Goal: Answer question/provide support: Share knowledge or assist other users

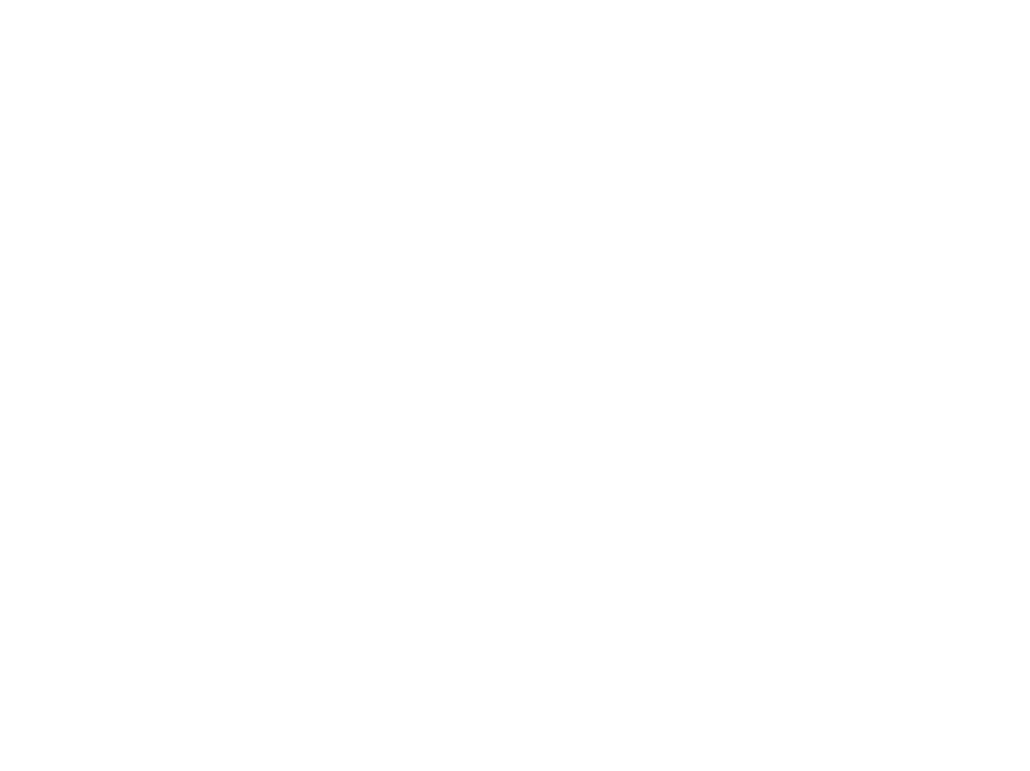
click at [611, 731] on div at bounding box center [515, 385] width 1030 height 771
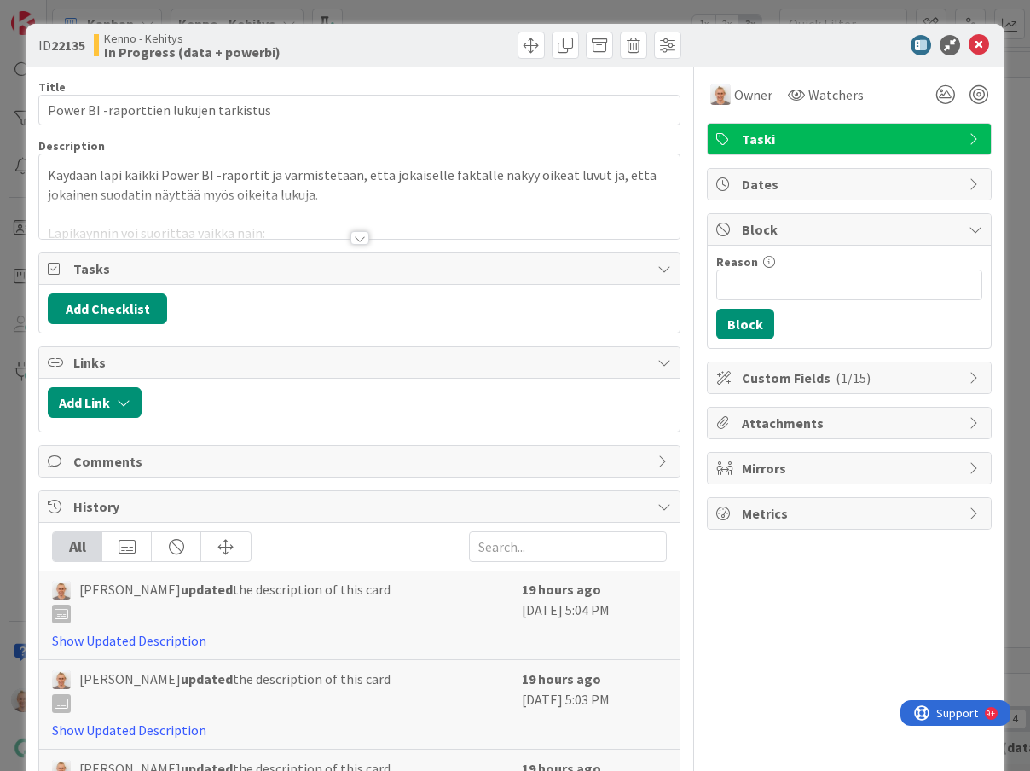
click at [354, 235] on div at bounding box center [360, 238] width 19 height 14
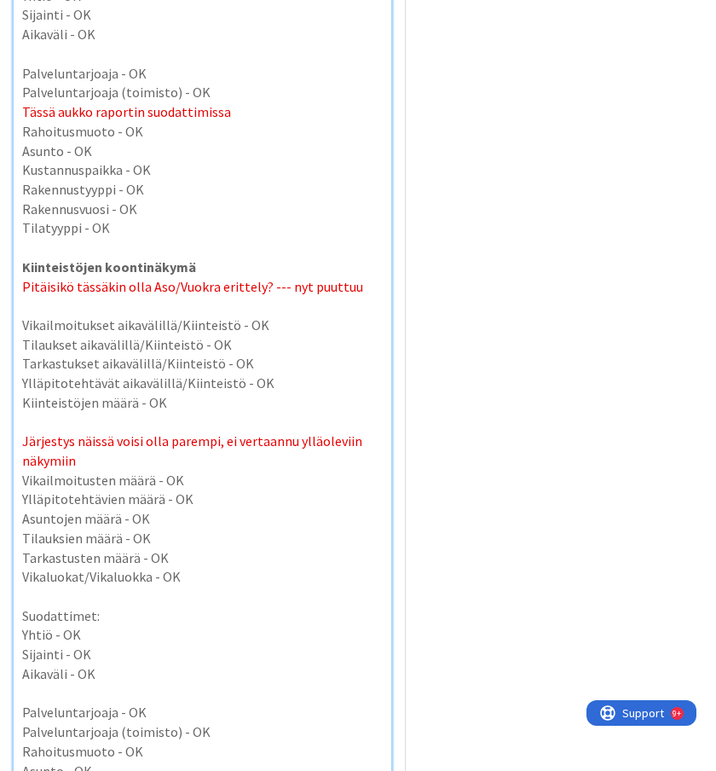
scroll to position [7807, 0]
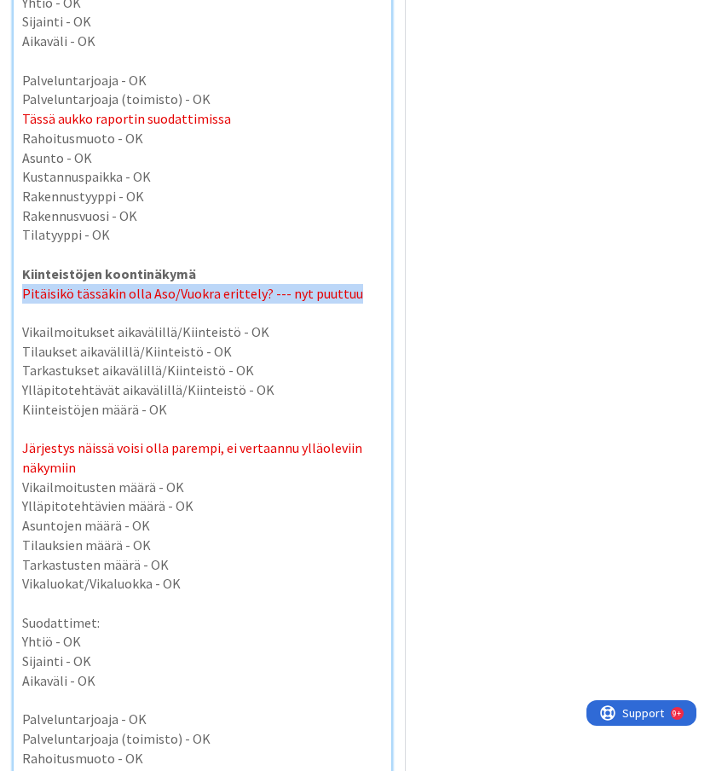
drag, startPoint x: 357, startPoint y: 220, endPoint x: 7, endPoint y: 223, distance: 349.7
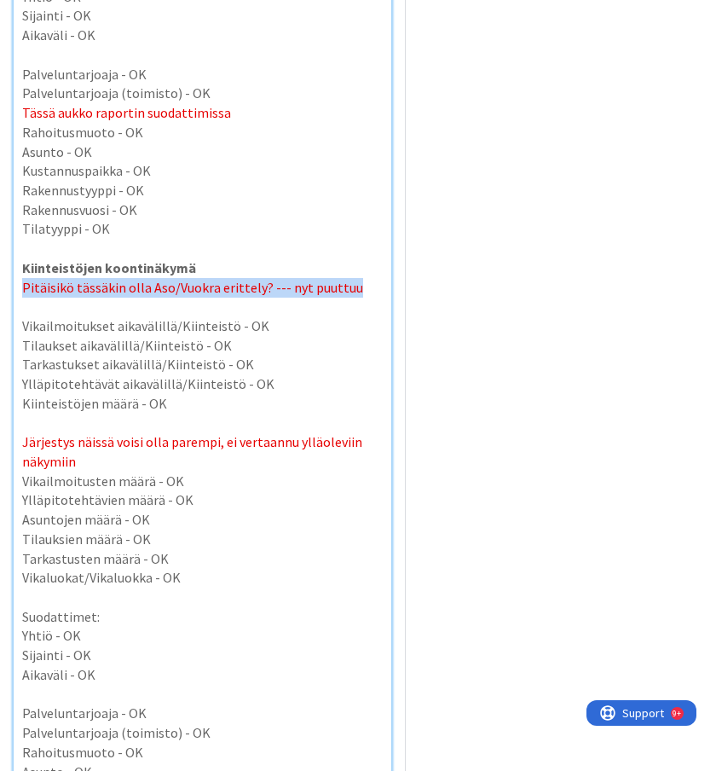
scroll to position [7762, 0]
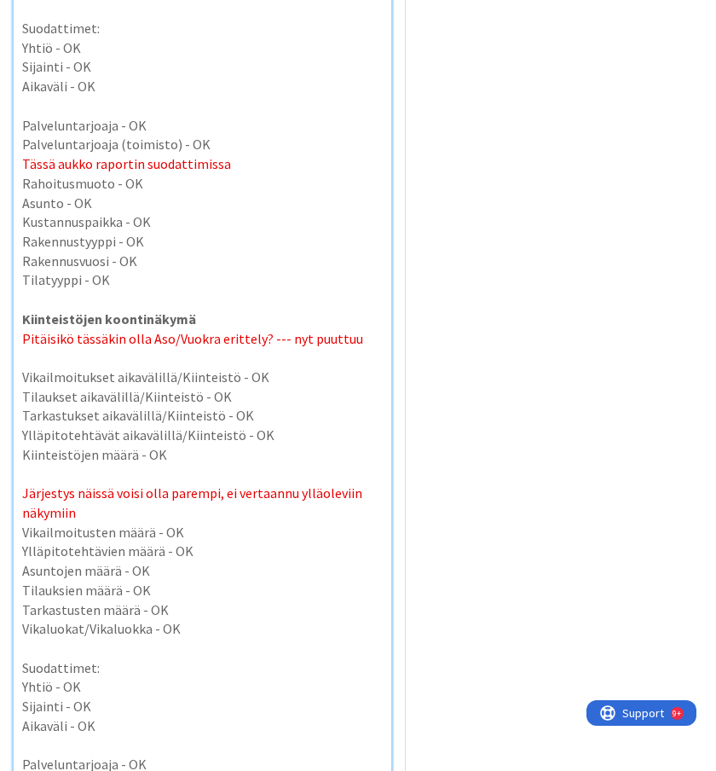
click at [142, 465] on p at bounding box center [202, 475] width 361 height 20
drag, startPoint x: 351, startPoint y: 262, endPoint x: 264, endPoint y: 262, distance: 86.1
click at [264, 329] on p "Pitäisikö tässäkin olla Aso/Vuokra erittely? --- nyt puuttuu" at bounding box center [202, 339] width 361 height 20
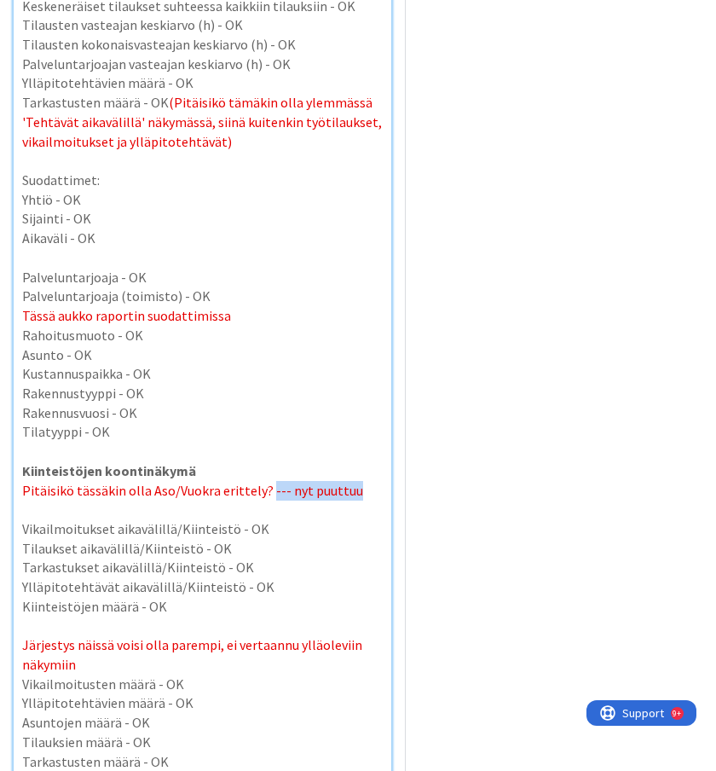
scroll to position [7608, 0]
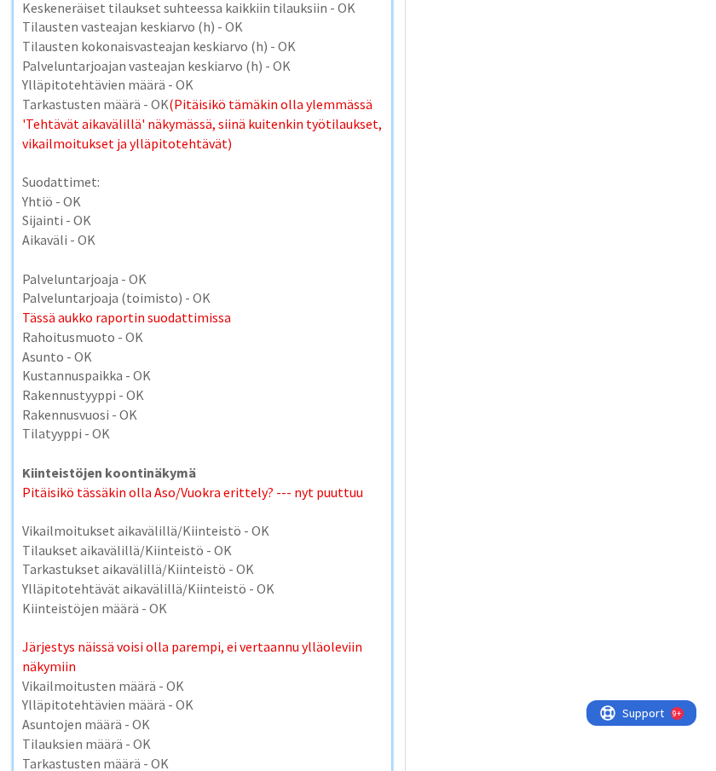
click at [322, 502] on p at bounding box center [202, 512] width 361 height 20
click at [26, 484] on span "Pitäisikö tässäkin olla Aso/Vuokra erittely? --- nyt puuttuu" at bounding box center [192, 492] width 341 height 17
click at [356, 483] on p "Pitäisikö tässäkin olla Aso/Vuokra erittely? --- nyt puuttuu" at bounding box center [202, 493] width 361 height 20
click at [302, 637] on p "Järjestys näissä voisi olla parempi, ei vertaannu ylläoleviin näkymiin" at bounding box center [202, 656] width 361 height 38
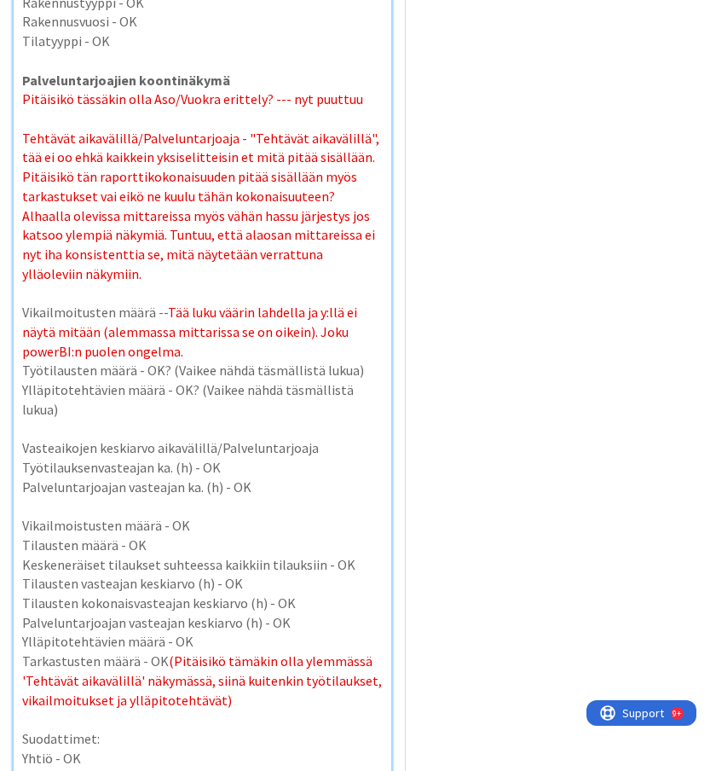
scroll to position [7053, 0]
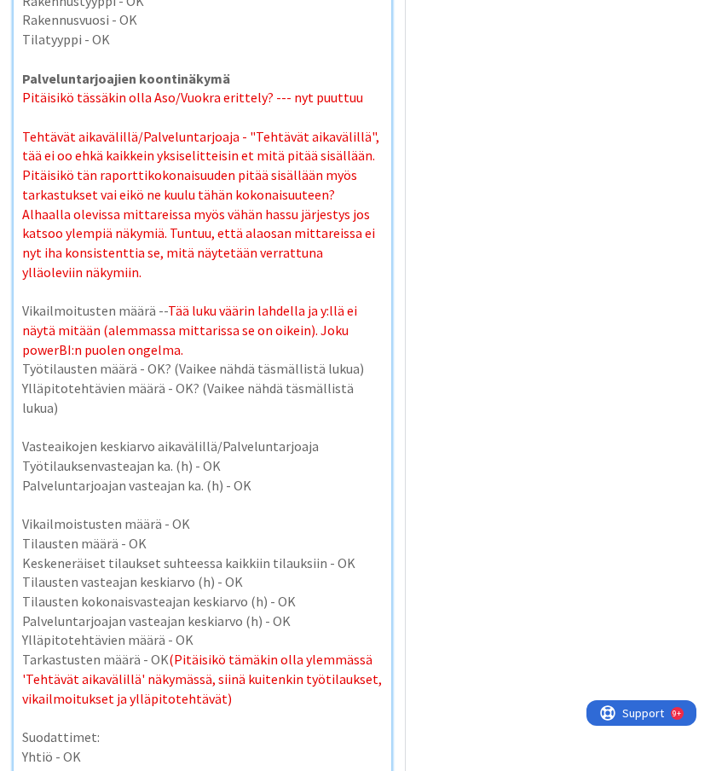
click at [321, 136] on span "Tehtävät aikavälillä/Palveluntarjoaja - "Tehtävät aikavälillä", tää ei oo ehkä …" at bounding box center [202, 204] width 360 height 153
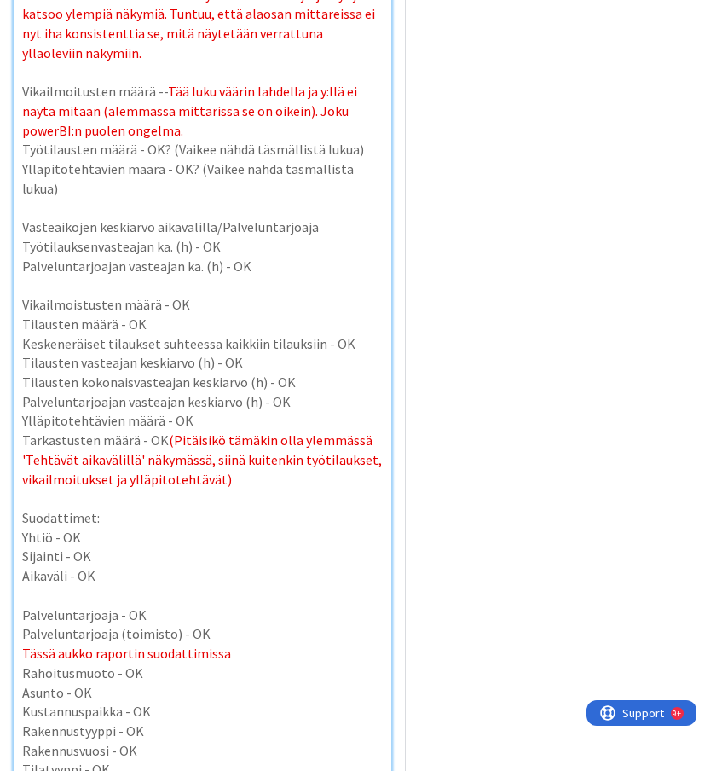
scroll to position [7274, 0]
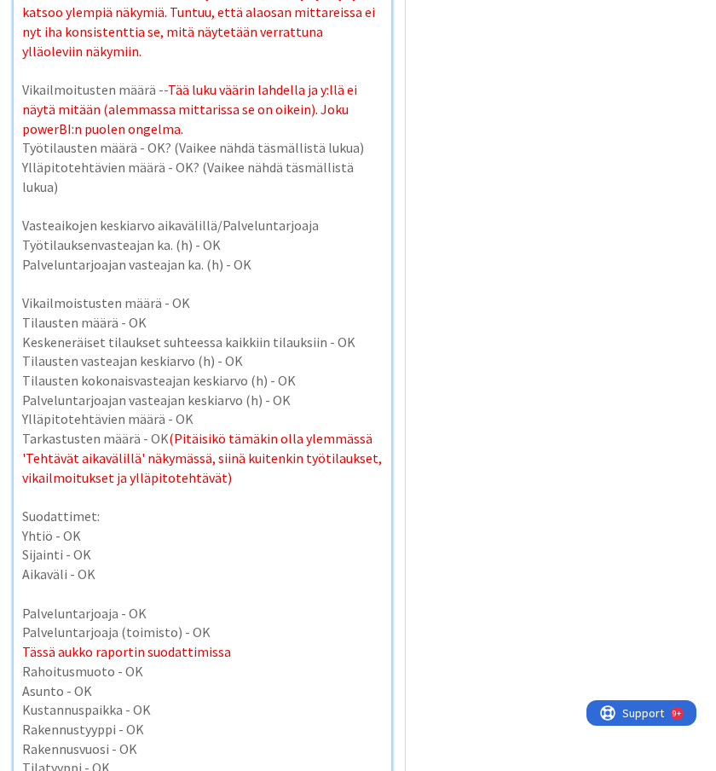
click at [240, 80] on p "Vikailmoitusten määrä -- Tää luku väärin lahdella ja y:llä ei näytä mitään (ale…" at bounding box center [202, 109] width 361 height 58
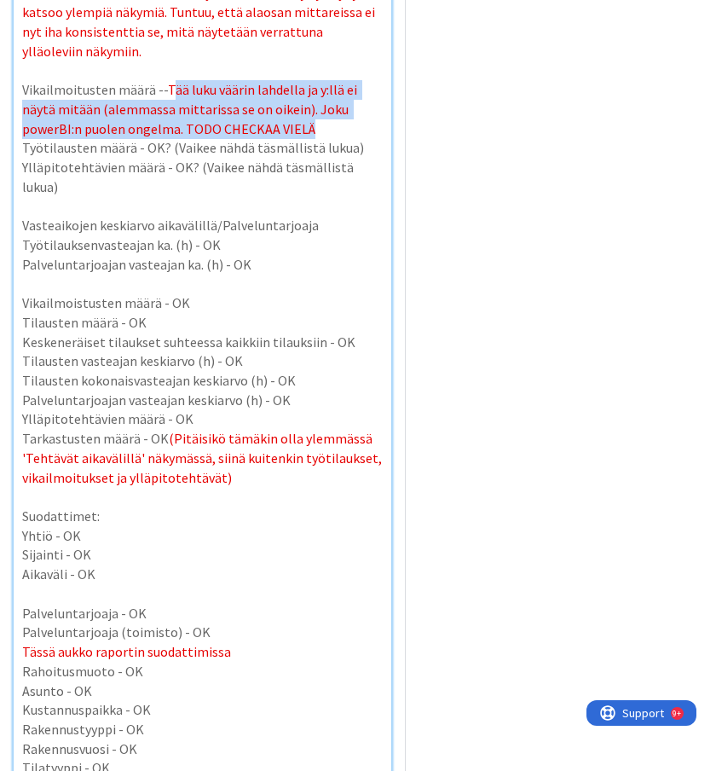
drag, startPoint x: 312, startPoint y: 69, endPoint x: 168, endPoint y: 33, distance: 148.5
click at [168, 80] on p "Vikailmoitusten määrä -- Tää luku väärin lahdella ja y:llä ei näytä mitään (ale…" at bounding box center [202, 109] width 361 height 58
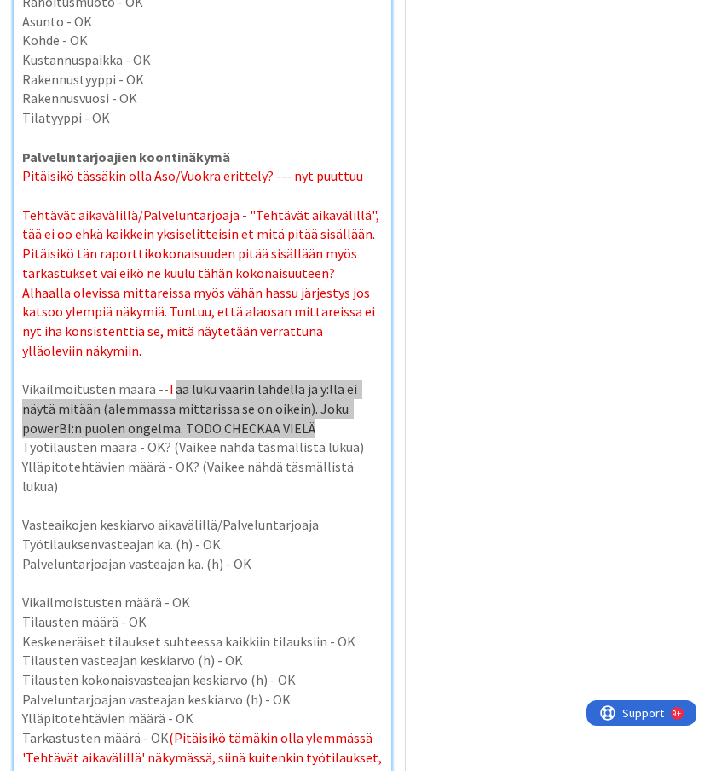
scroll to position [6964, 0]
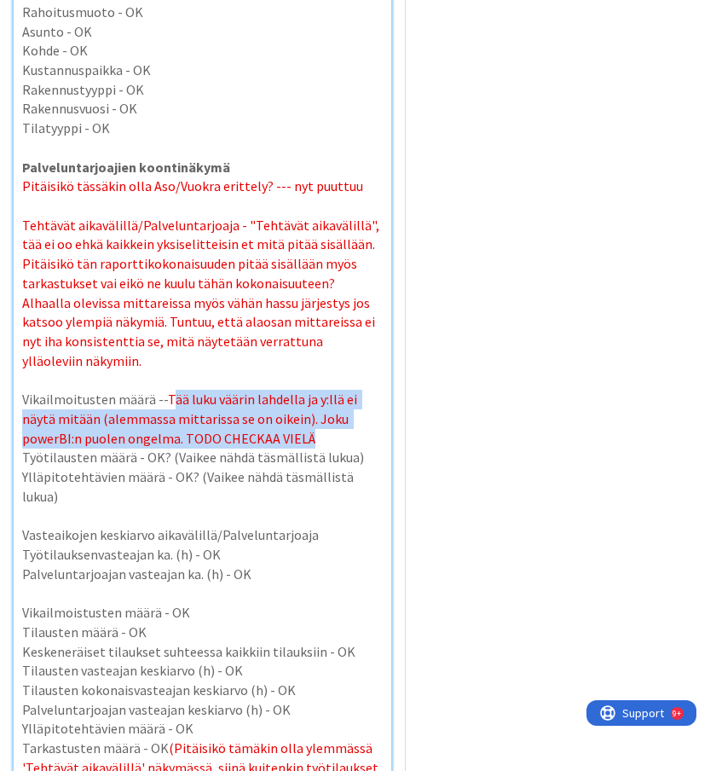
click at [323, 390] on p "Vikailmoitusten määrä -- Tää luku väärin lahdella ja y:llä ei näytä mitään (ale…" at bounding box center [202, 419] width 361 height 58
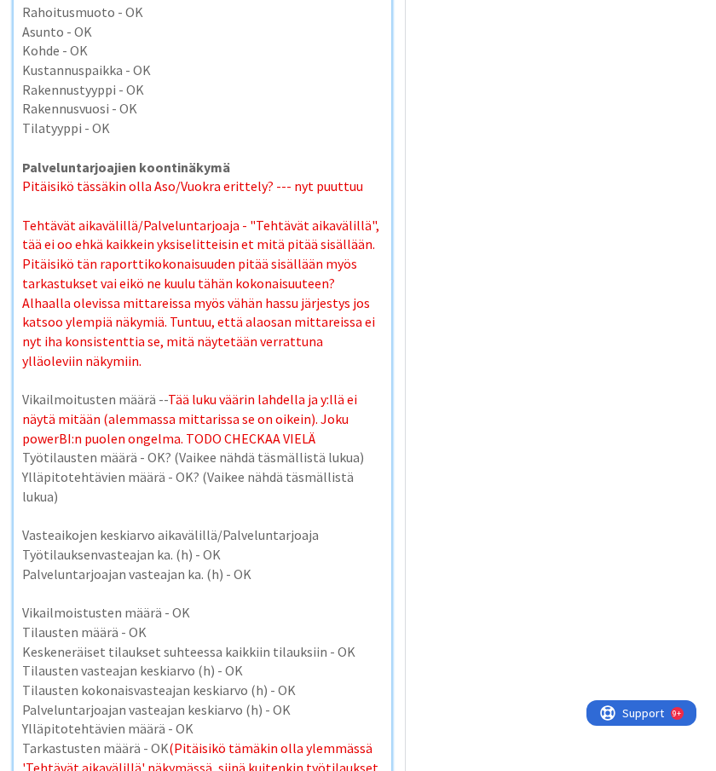
scroll to position [6927, 0]
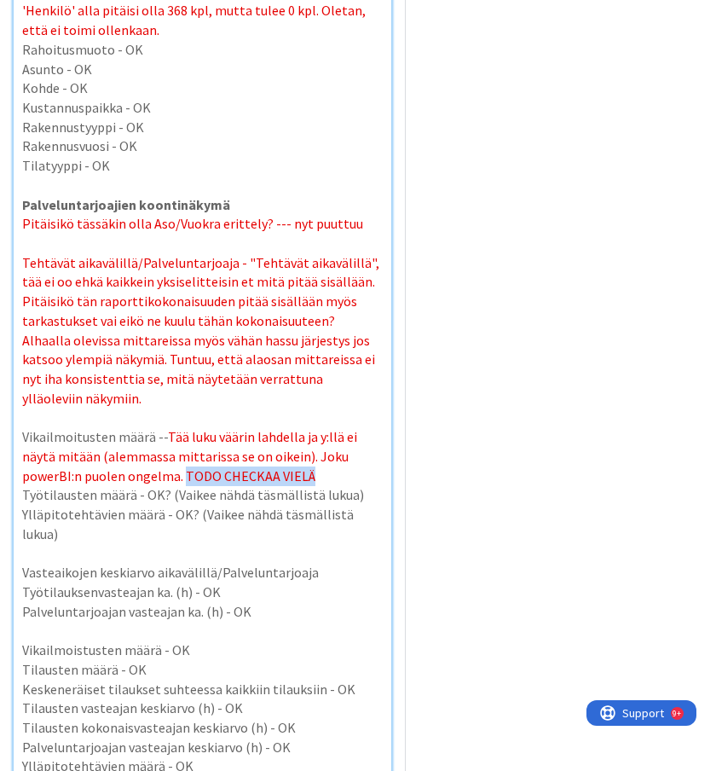
drag, startPoint x: 328, startPoint y: 420, endPoint x: 182, endPoint y: 415, distance: 146.8
click at [182, 427] on p "Vikailmoitusten määrä -- Tää luku väärin lahdella ja y:llä ei näytä mitään (ale…" at bounding box center [202, 456] width 361 height 58
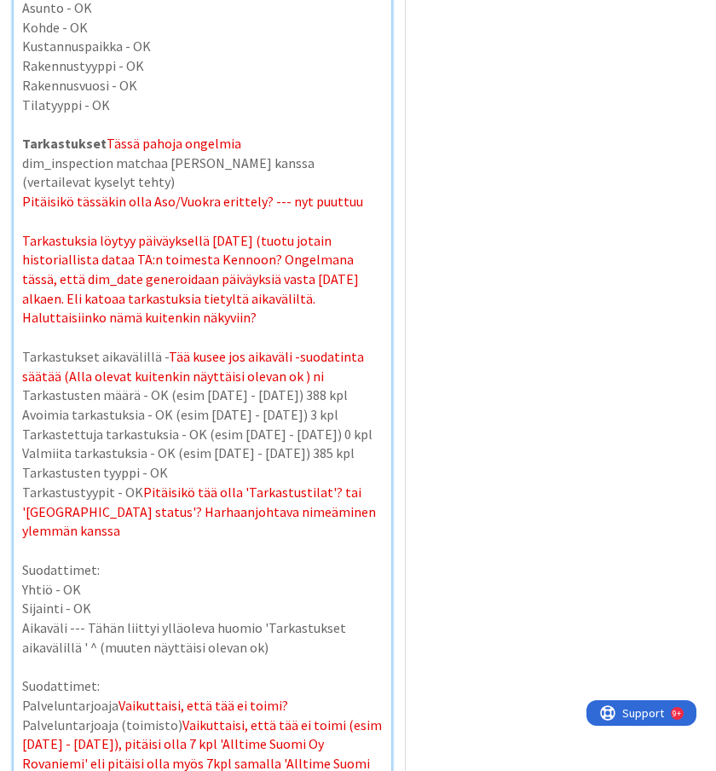
scroll to position [6140, 0]
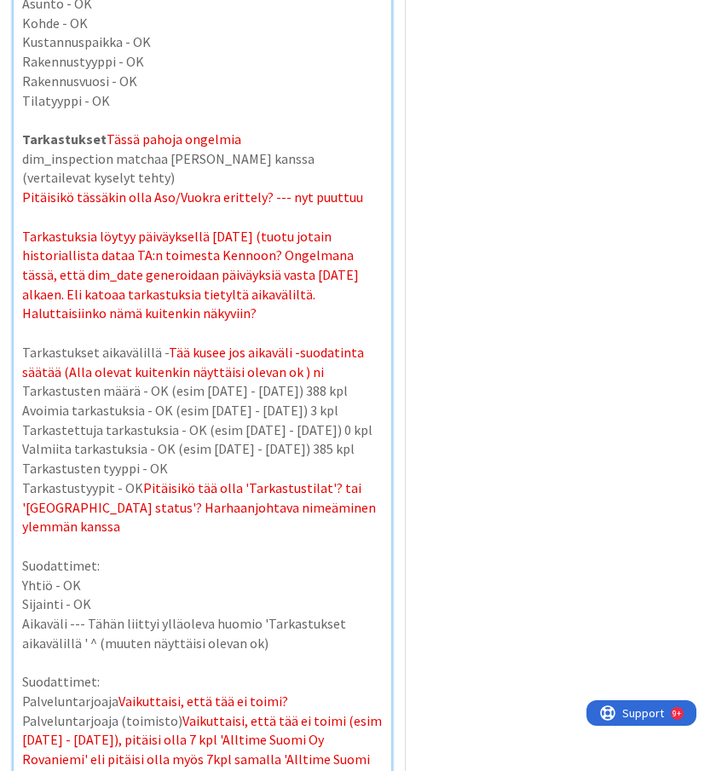
drag, startPoint x: 221, startPoint y: 251, endPoint x: 163, endPoint y: 234, distance: 60.5
click at [163, 234] on p "Tarkastuksia löytyy päiväyksellä [DATE] (tuotu jotain historiallista dataa TA:n…" at bounding box center [202, 275] width 361 height 97
click at [334, 323] on p at bounding box center [202, 333] width 361 height 20
click at [340, 343] on p "Tarkastukset aikavälillä - Tää kusee jos aikaväli -suodatinta säätää ([PERSON_N…" at bounding box center [202, 362] width 361 height 38
click at [187, 439] on p "Valmiita tarkastuksia - OK (esim [DATE] - [DATE]) 385 kpl" at bounding box center [202, 449] width 361 height 20
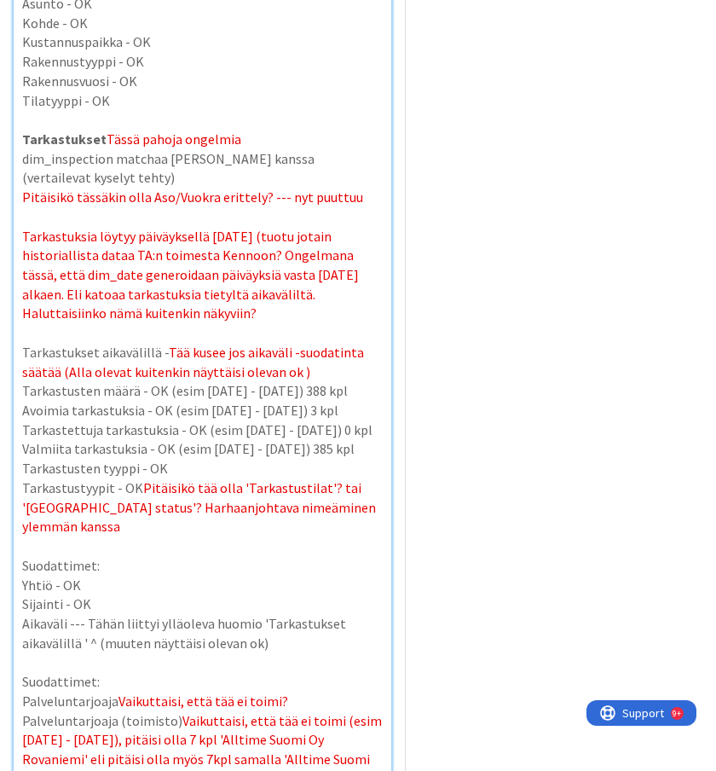
click at [183, 459] on p "Tarkastusten tyyppi - OK" at bounding box center [202, 469] width 361 height 20
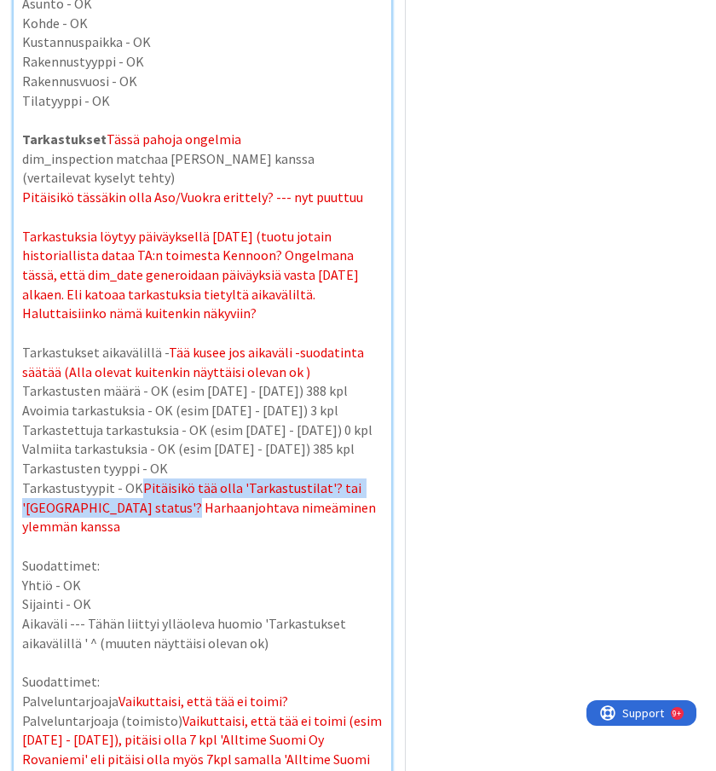
drag, startPoint x: 136, startPoint y: 429, endPoint x: 177, endPoint y: 448, distance: 44.3
click at [177, 479] on p "Tarkastustyypit - OK Pitäisikö tää olla 'Tarkastustilat'? tai '[GEOGRAPHIC_DATA…" at bounding box center [202, 508] width 361 height 58
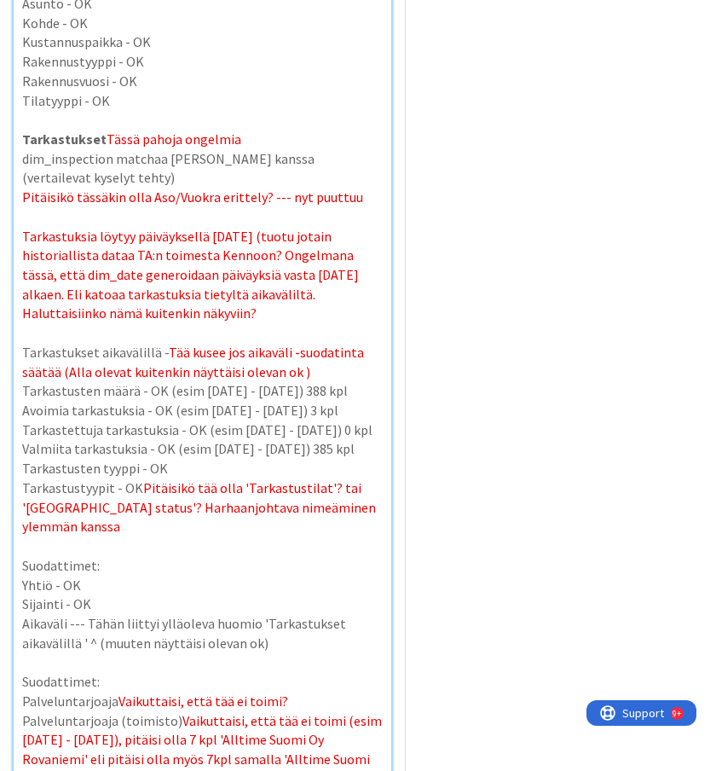
click at [148, 556] on p "Suodattimet:" at bounding box center [202, 566] width 361 height 20
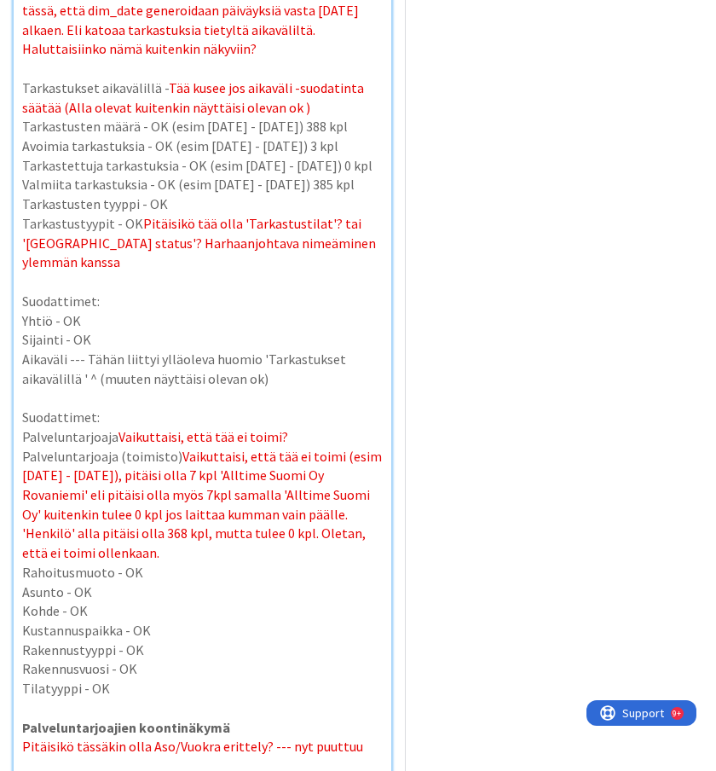
scroll to position [6407, 0]
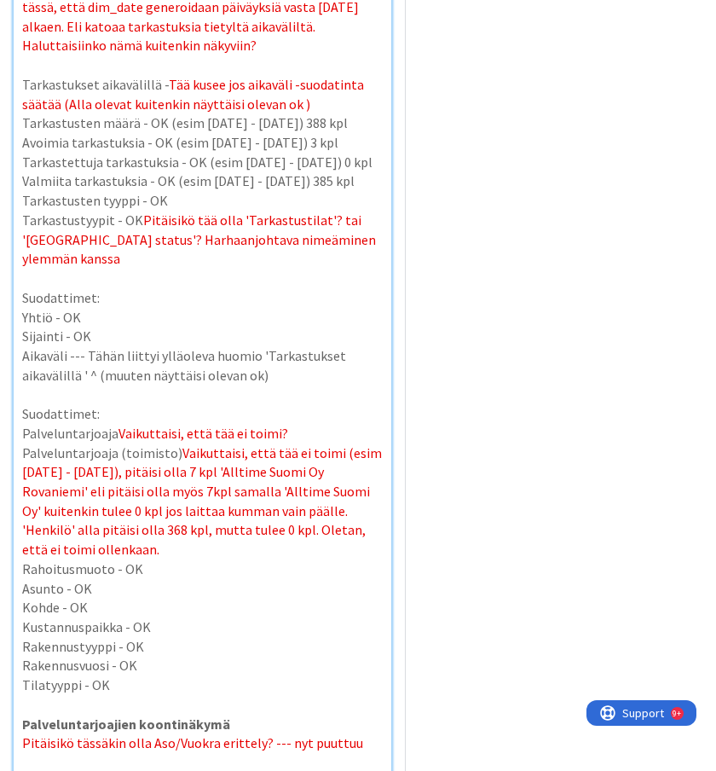
click at [154, 498] on p "Palveluntarjoaja (toimisto) Vaikuttaisi, että tää ei toimi (esim [DATE] - [DATE…" at bounding box center [202, 502] width 361 height 116
drag, startPoint x: 221, startPoint y: 488, endPoint x: 86, endPoint y: 487, distance: 134.8
click at [86, 487] on p "Palveluntarjoaja (toimisto) Vaikuttaisi, että tää ei toimi (esim [DATE] - [DATE…" at bounding box center [202, 502] width 361 height 116
click at [217, 473] on span "Vaikuttaisi, että tää ei toimi (esim [DATE] - [DATE]), pitäisi olla 7 kpl 'Allt…" at bounding box center [203, 501] width 363 height 114
click at [219, 490] on p "Palveluntarjoaja (toimisto) Vaikuttaisi, että tää ei toimi (esim [DATE] - [DATE…" at bounding box center [202, 502] width 361 height 116
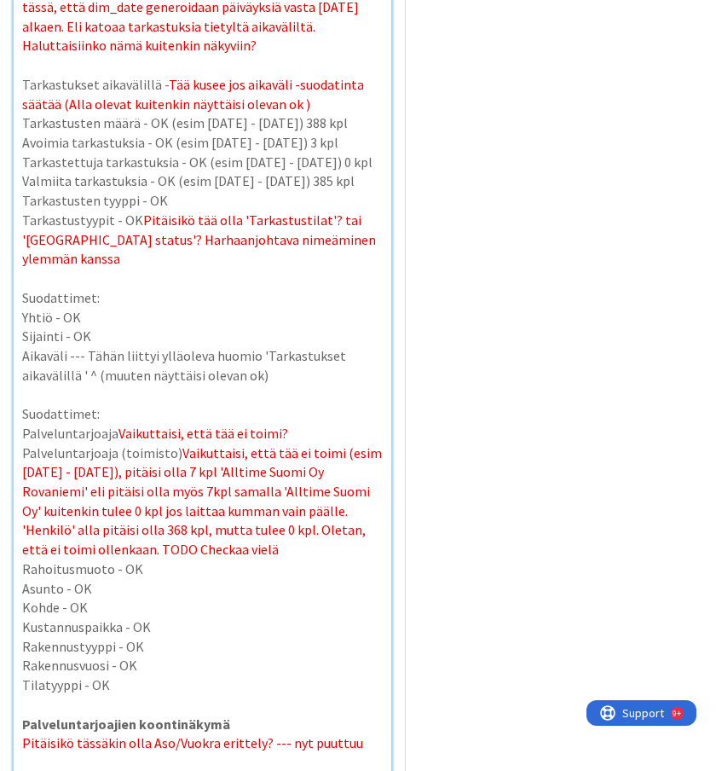
click at [219, 467] on span "Vaikuttaisi, että tää ei toimi (esim [DATE] - [DATE]), pitäisi olla 7 kpl 'Allt…" at bounding box center [203, 501] width 363 height 114
drag, startPoint x: 177, startPoint y: 386, endPoint x: 195, endPoint y: 489, distance: 104.9
click at [195, 489] on span "Vaikuttaisi, että tää ei toimi (esim [DATE] - [DATE]), pitäisi olla 7 kpl 'Allt…" at bounding box center [203, 501] width 363 height 114
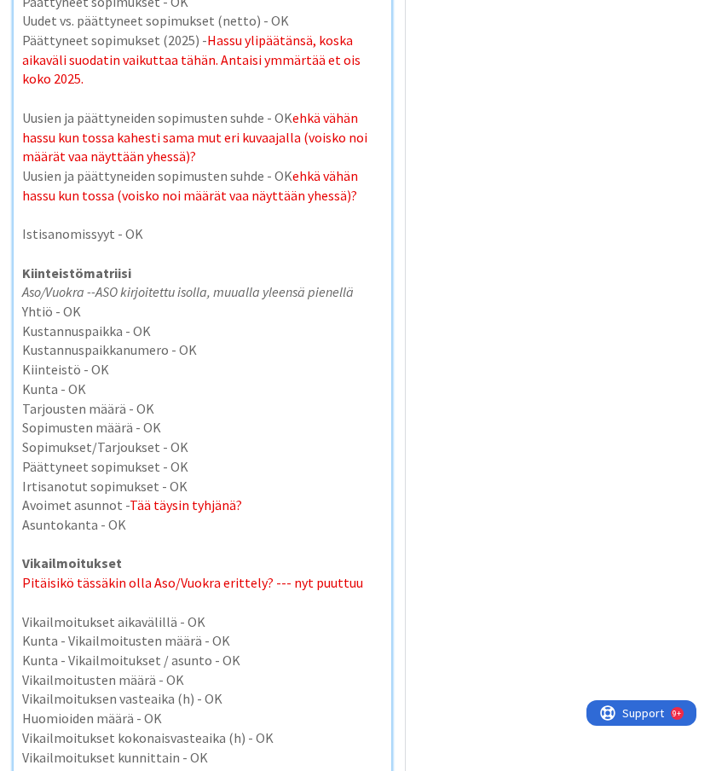
scroll to position [4362, 0]
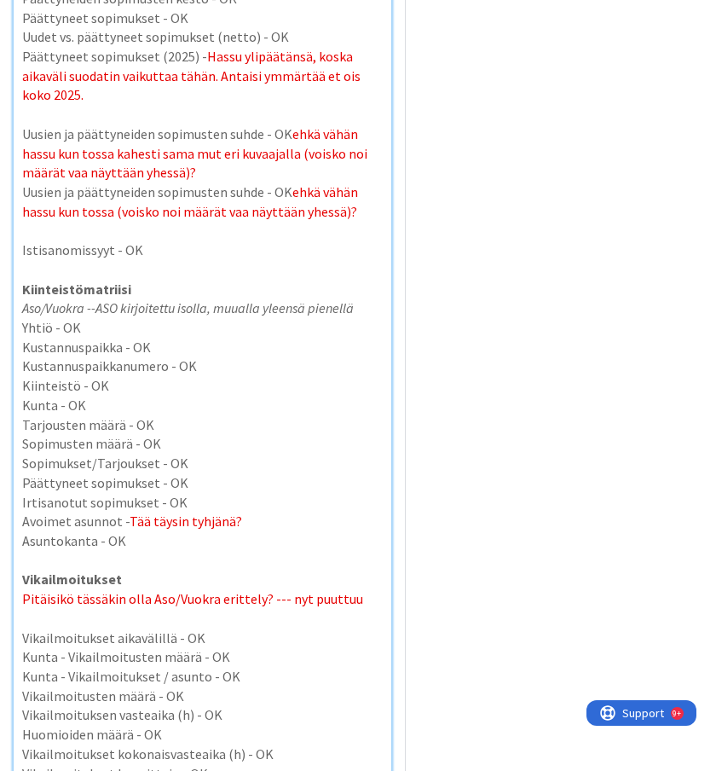
click at [278, 512] on p "Avoimet asunnot - Tää täysin tyhjänä?" at bounding box center [202, 522] width 361 height 20
click at [268, 512] on p "Avoimet asunnot - Tää täysin tyhjänä?" at bounding box center [202, 522] width 361 height 20
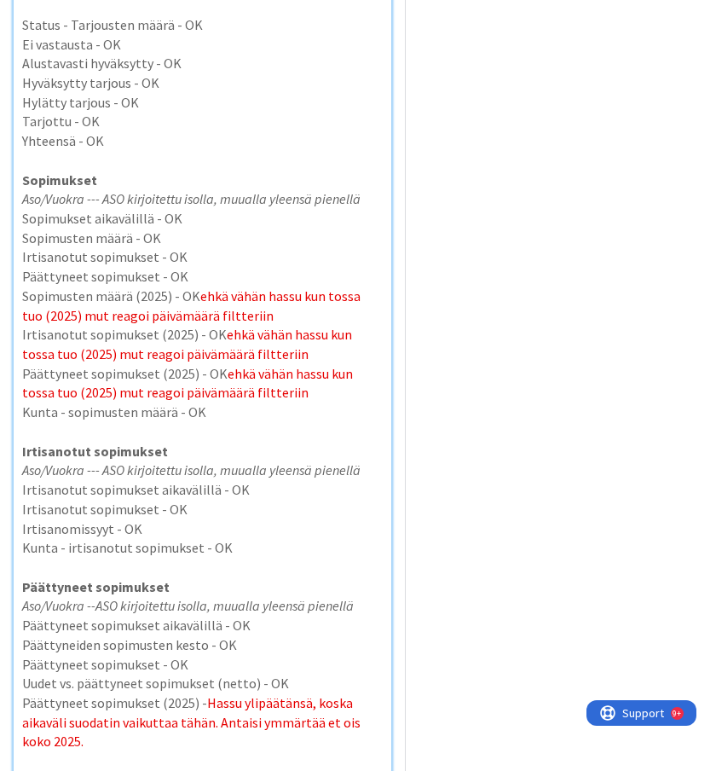
scroll to position [3711, 0]
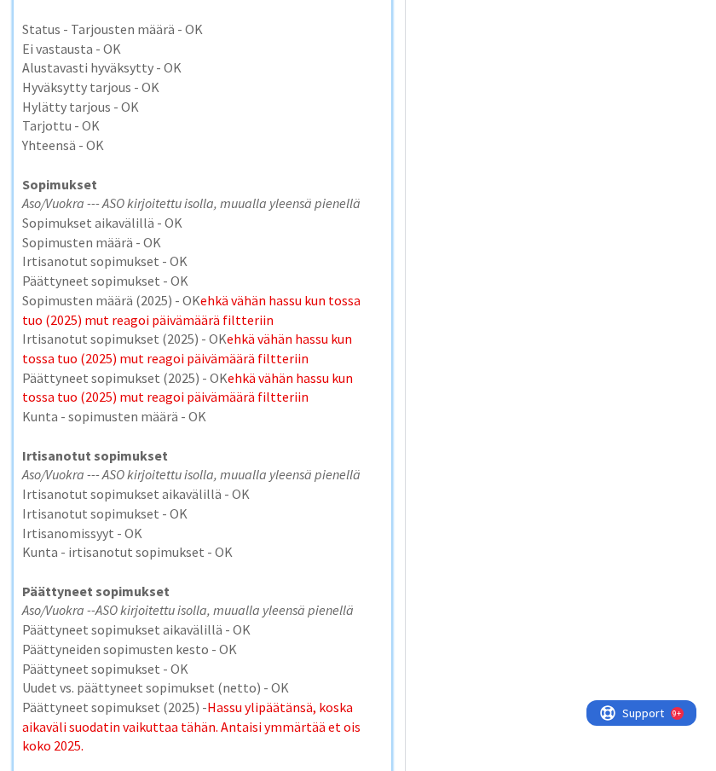
click at [117, 466] on em "Aso/Vuokra --- ASO kirjoitettu isolla, muualla yleensä pienellä" at bounding box center [191, 474] width 339 height 17
click at [173, 562] on p at bounding box center [202, 572] width 361 height 20
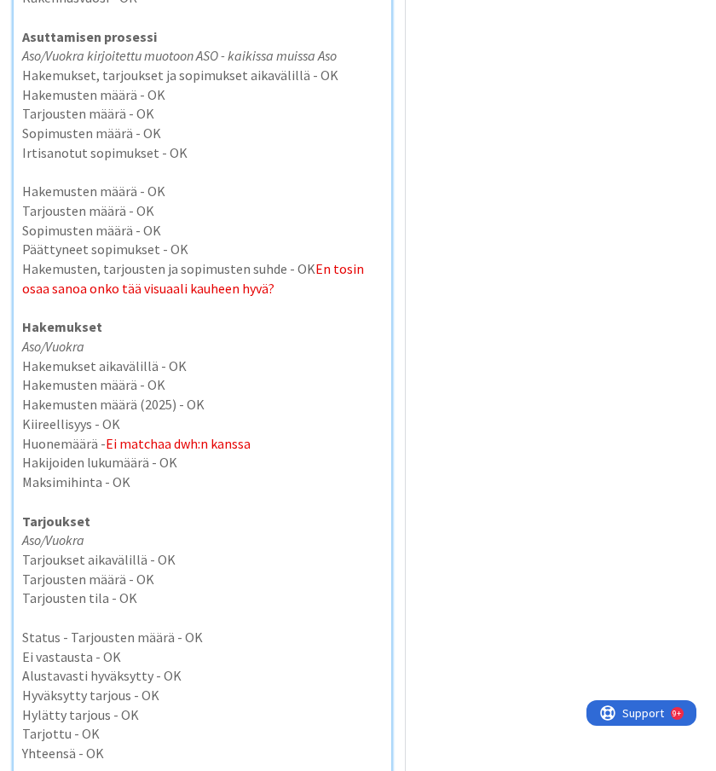
scroll to position [3068, 0]
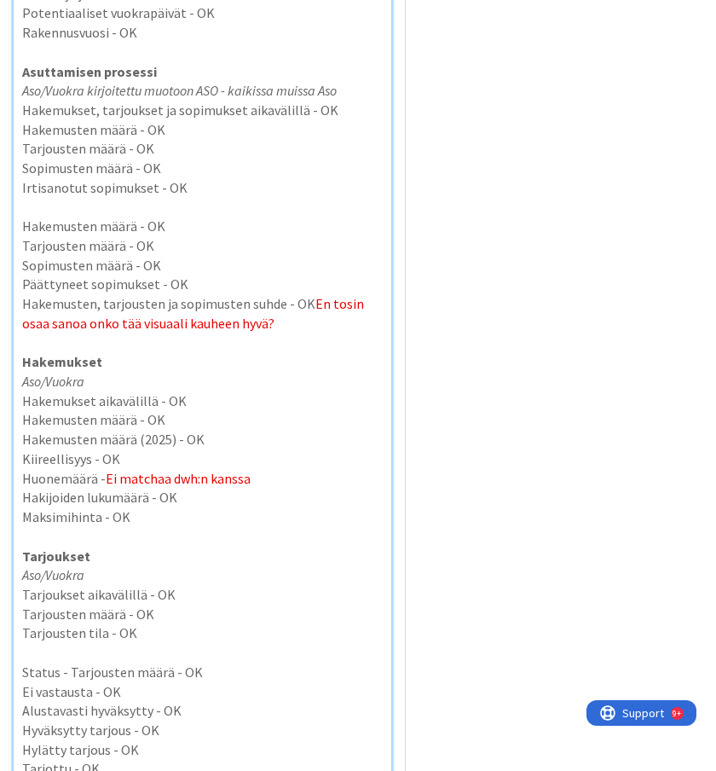
click at [293, 469] on p "Huonemäärä - Ei matchaa dwh:n kanssa" at bounding box center [202, 479] width 361 height 20
click at [281, 469] on p "Huonemäärä - Ei matchaa dwh:n kanssa" at bounding box center [202, 479] width 361 height 20
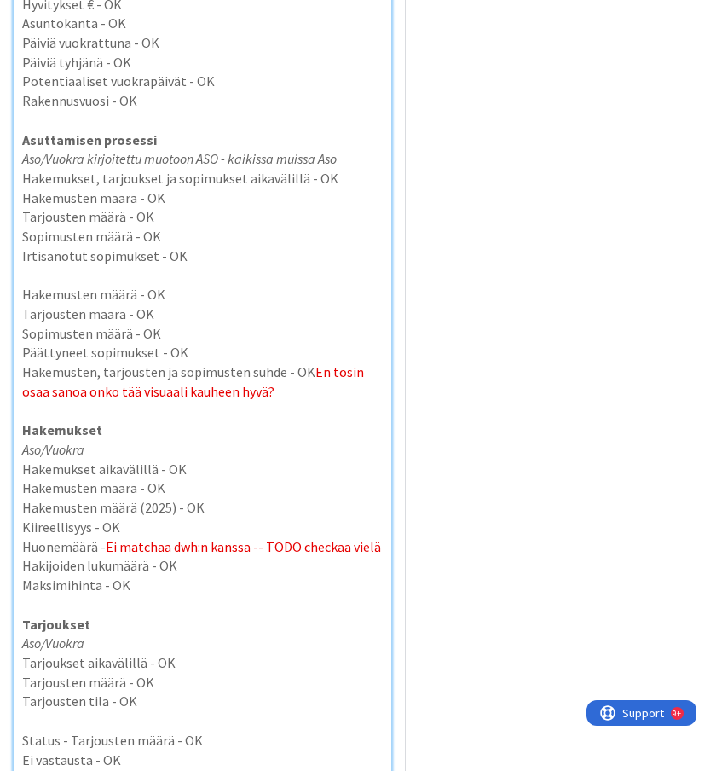
scroll to position [2996, 0]
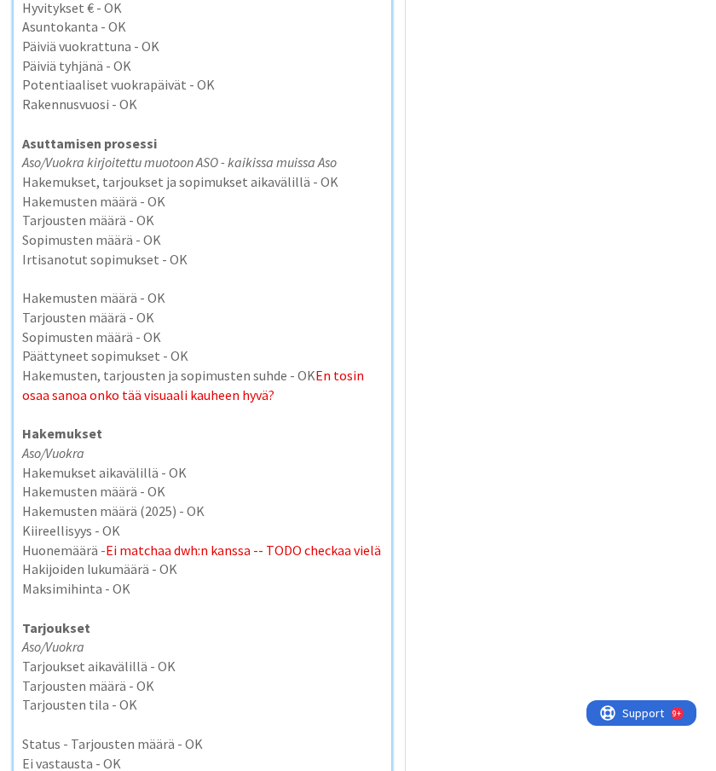
click at [193, 521] on p "Kiireellisyys - OK" at bounding box center [202, 531] width 361 height 20
click at [179, 542] on span "Ei matchaa dwh:n kanssa -- TODO checkaa vielä" at bounding box center [244, 550] width 276 height 17
click at [100, 541] on p "Huonemäärä - Ei matchaa dwh:n kanssa -- TODO checkaa vielä" at bounding box center [202, 551] width 361 height 20
click at [106, 542] on span "Ei matchaa dwh:n kanssa -- TODO checkaa vielä" at bounding box center [244, 550] width 276 height 17
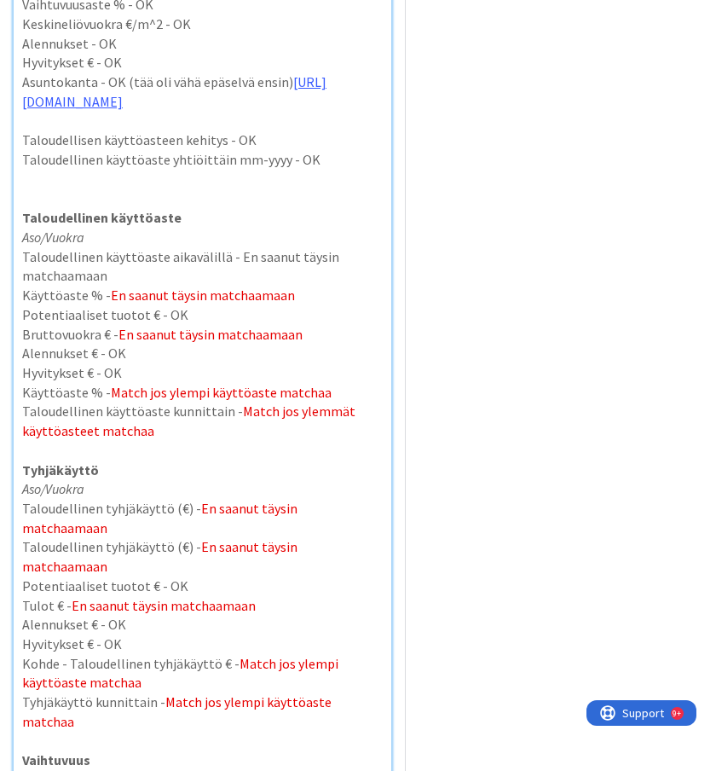
scroll to position [938, 0]
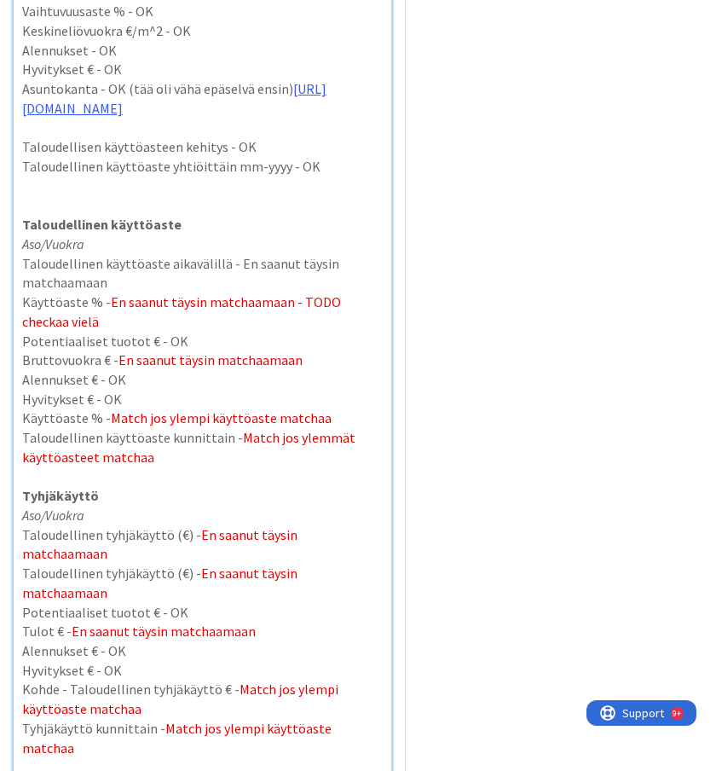
click at [300, 575] on span "En saanut täysin matchaamaan" at bounding box center [161, 583] width 278 height 37
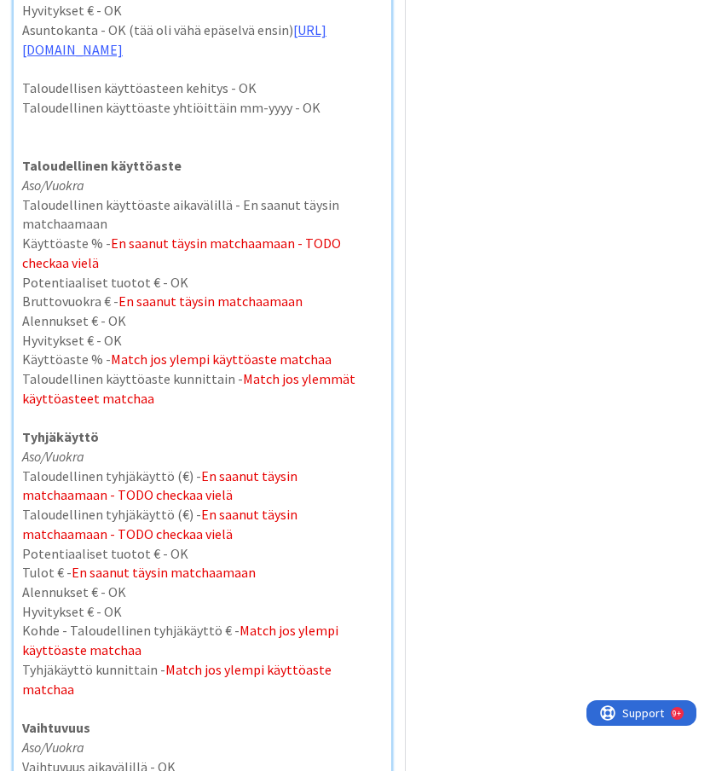
scroll to position [1006, 0]
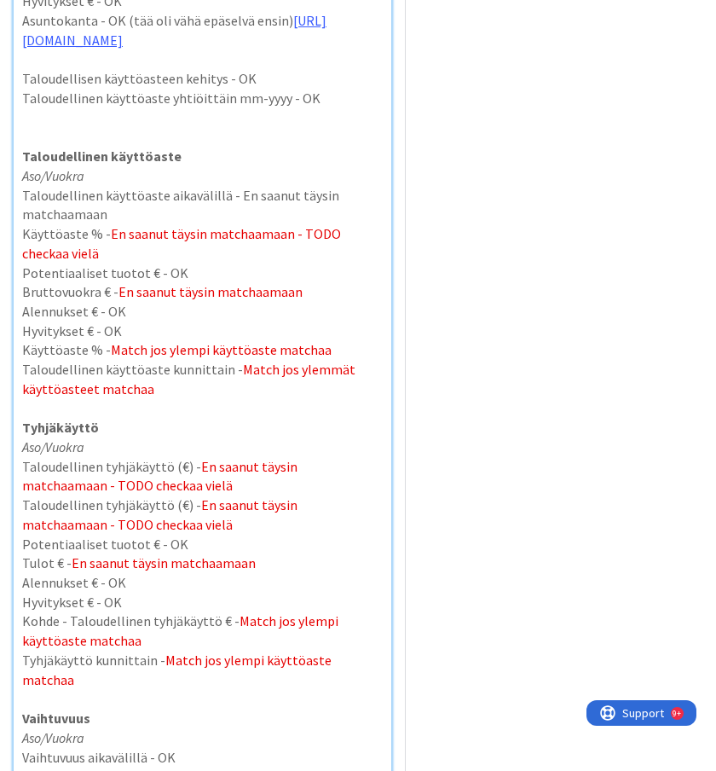
click at [250, 620] on span "Match jos ylempi käyttöaste matchaa" at bounding box center [181, 630] width 319 height 37
drag, startPoint x: 349, startPoint y: 629, endPoint x: 234, endPoint y: 616, distance: 115.9
click at [234, 616] on p "Kohde - Taloudellinen tyhjäkäyttö € - Match jos ylempi käyttöaste matchaa" at bounding box center [202, 631] width 361 height 38
click at [228, 658] on span "Match jos ylempi käyttöaste matchaa" at bounding box center [178, 670] width 312 height 37
click at [244, 599] on p "Hyvitykset € - OK" at bounding box center [202, 603] width 361 height 20
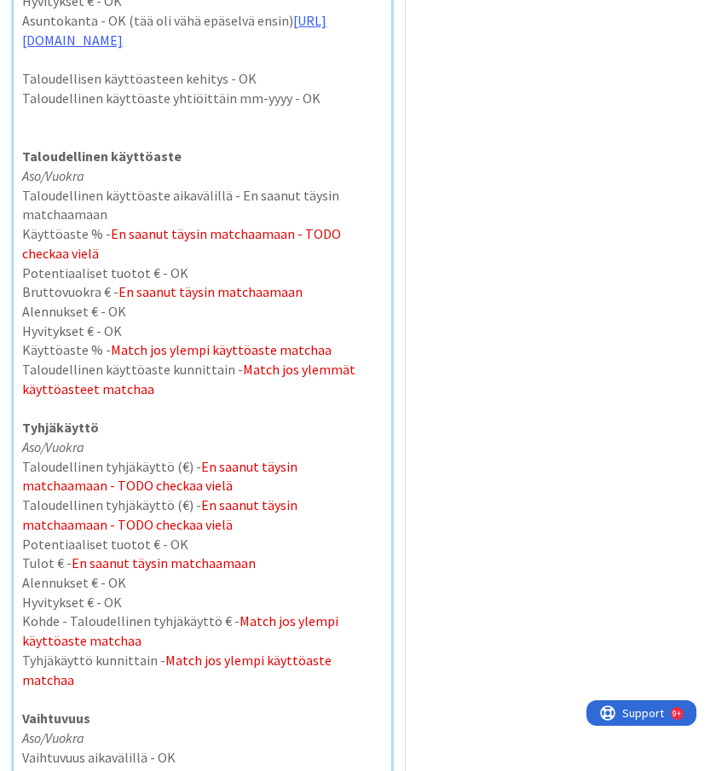
click at [253, 502] on span "En saanut täysin matchaamaan - TODO checkaa vielä" at bounding box center [161, 514] width 278 height 37
click at [269, 473] on span "En saanut täysin matchaamaan - TODO checkaa vielä" at bounding box center [161, 476] width 278 height 37
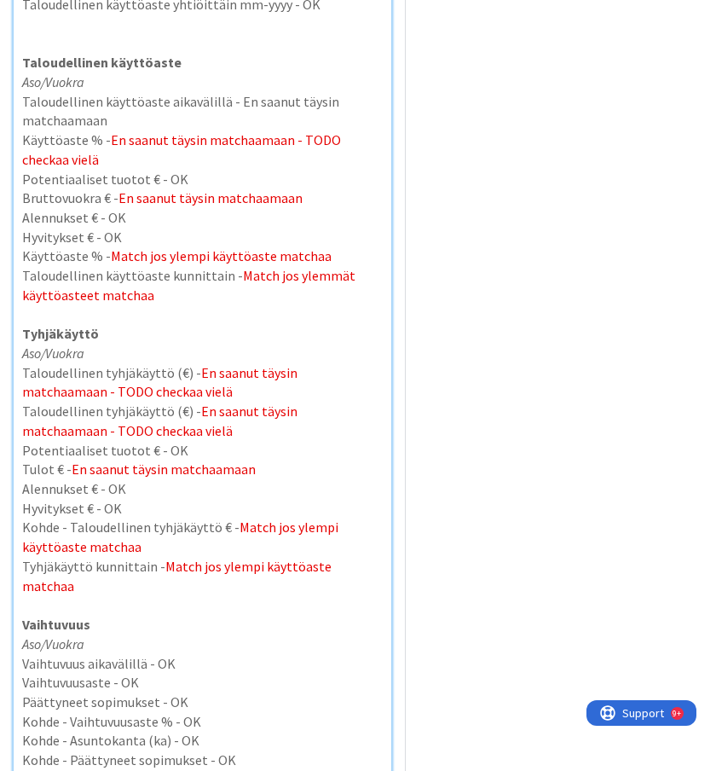
scroll to position [1099, 0]
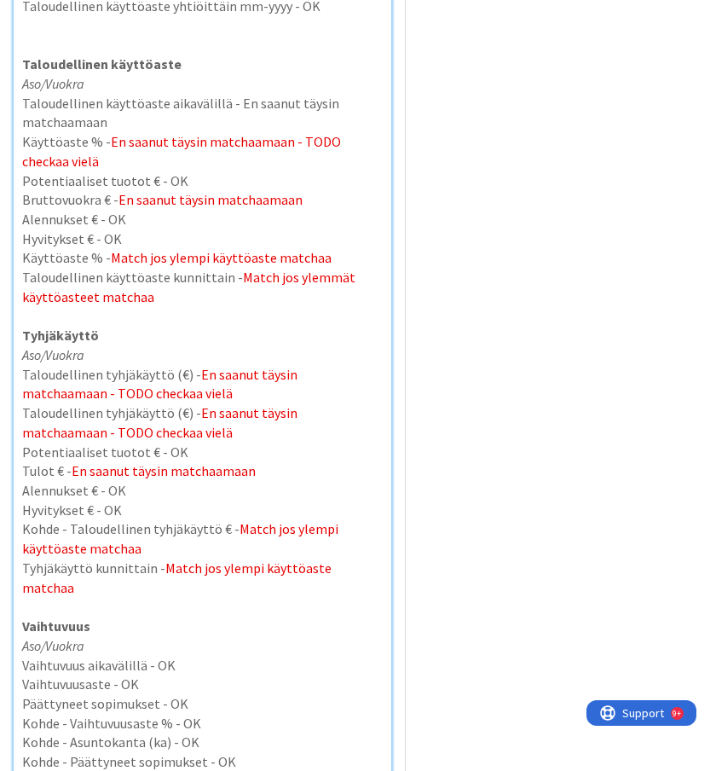
click at [224, 357] on p "Aso/Vuokra" at bounding box center [202, 355] width 361 height 20
drag, startPoint x: 208, startPoint y: 375, endPoint x: 196, endPoint y: 375, distance: 11.9
click at [196, 375] on span "En saanut täysin matchaamaan - TODO checkaa vielä" at bounding box center [161, 384] width 278 height 37
copy span "En"
click at [167, 355] on p "Aso/Vuokra" at bounding box center [202, 355] width 361 height 20
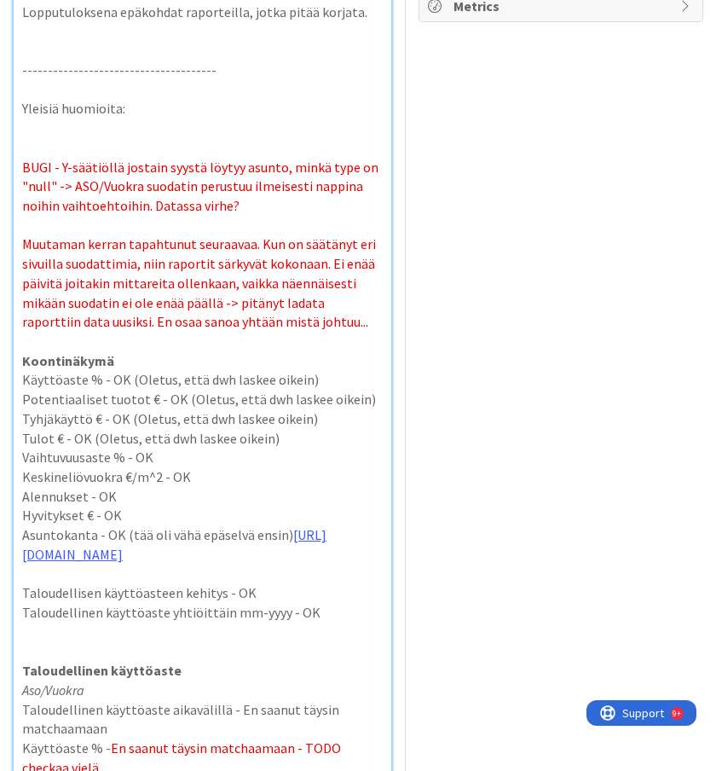
scroll to position [502, 0]
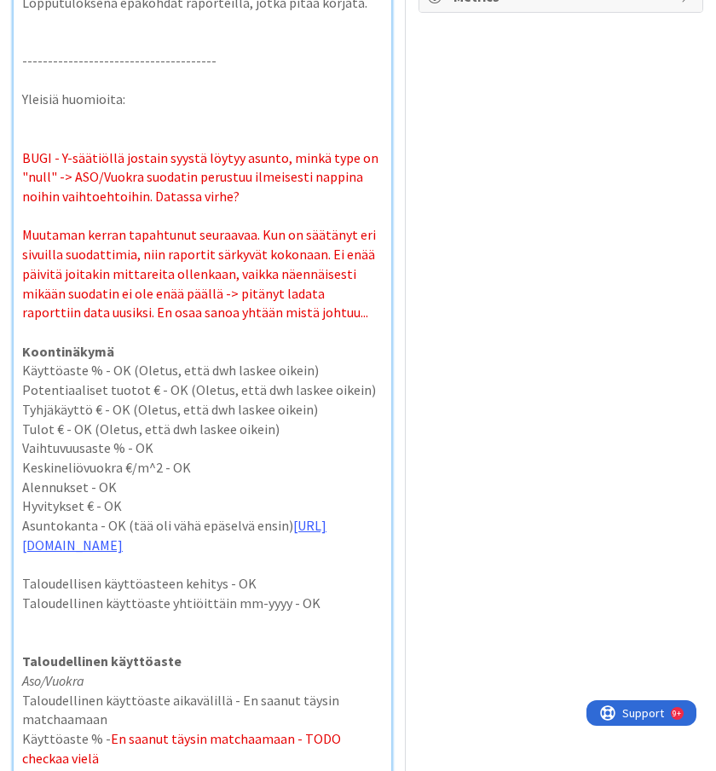
drag, startPoint x: 300, startPoint y: 501, endPoint x: 41, endPoint y: 502, distance: 259.3
click at [41, 516] on p "Asuntokanta - OK (tää oli vähä epäselvä ensin) [URL][DOMAIN_NAME]" at bounding box center [202, 535] width 361 height 38
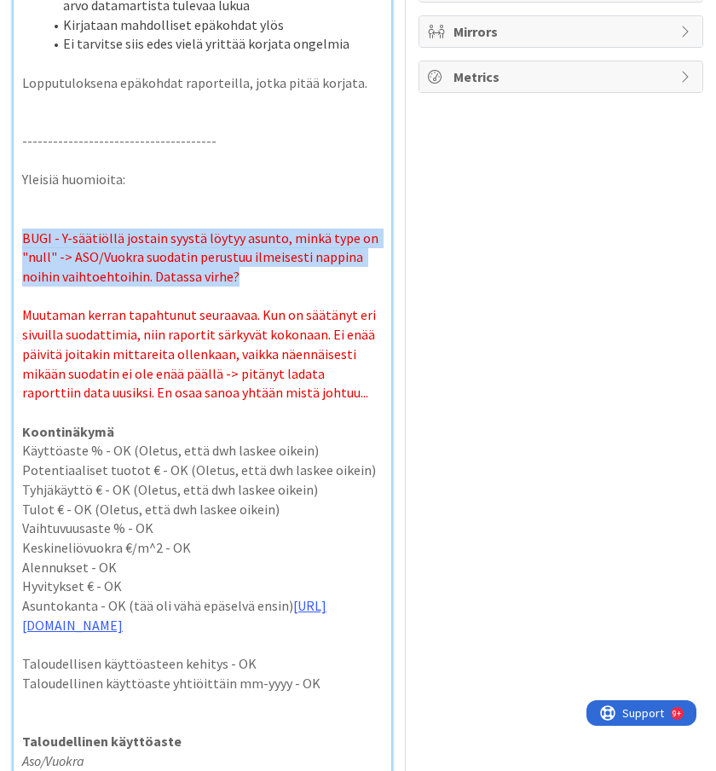
drag, startPoint x: 269, startPoint y: 260, endPoint x: 14, endPoint y: 218, distance: 258.6
click at [39, 241] on span "BUGI - Y-säätiöllä jostain syystä löytyy asunto, minkä type on "null" -> ASO/Vu…" at bounding box center [201, 256] width 359 height 55
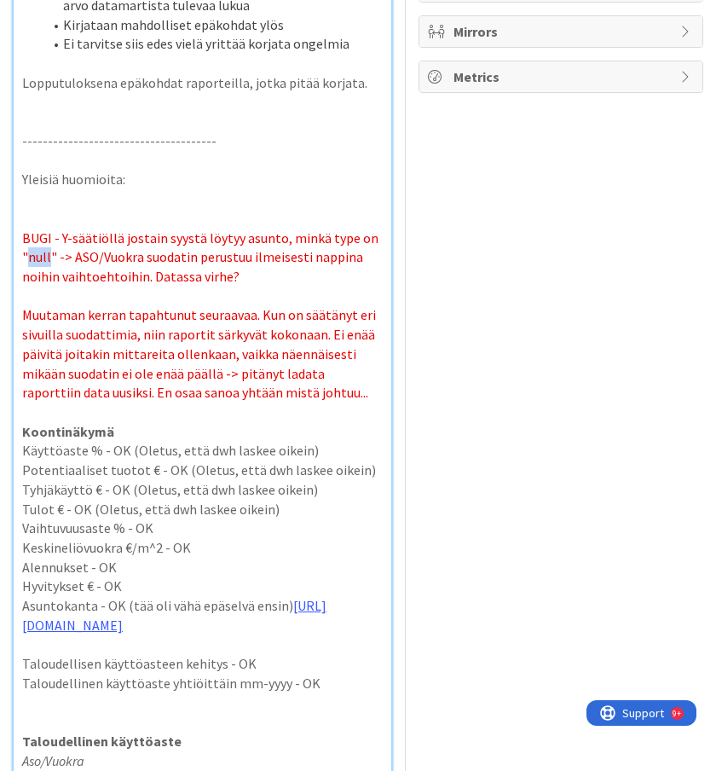
click at [39, 241] on span "BUGI - Y-säätiöllä jostain syystä löytyy asunto, minkä type on "null" -> ASO/Vu…" at bounding box center [201, 256] width 359 height 55
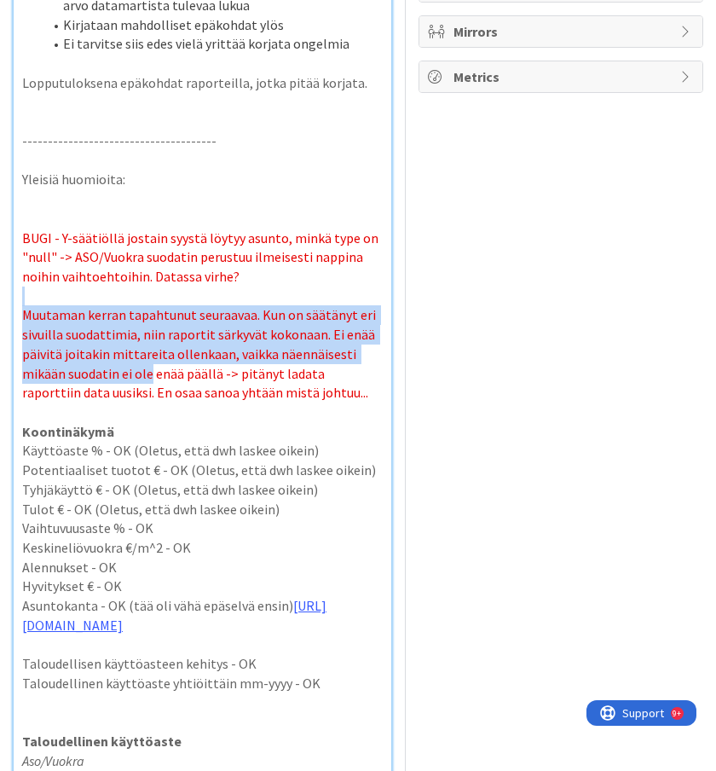
drag, startPoint x: 19, startPoint y: 285, endPoint x: 149, endPoint y: 356, distance: 148.5
drag, startPoint x: 310, startPoint y: 375, endPoint x: 25, endPoint y: 299, distance: 295.9
click at [25, 305] on p "Muutaman kerran tapahtunut seuraavaa. Kun on säätänyt eri sivuilla suodattimia,…" at bounding box center [202, 353] width 361 height 97
click at [313, 375] on p "Muutaman kerran tapahtunut seuraavaa. Kun on säätänyt eri sivuilla suodattimia,…" at bounding box center [202, 353] width 361 height 97
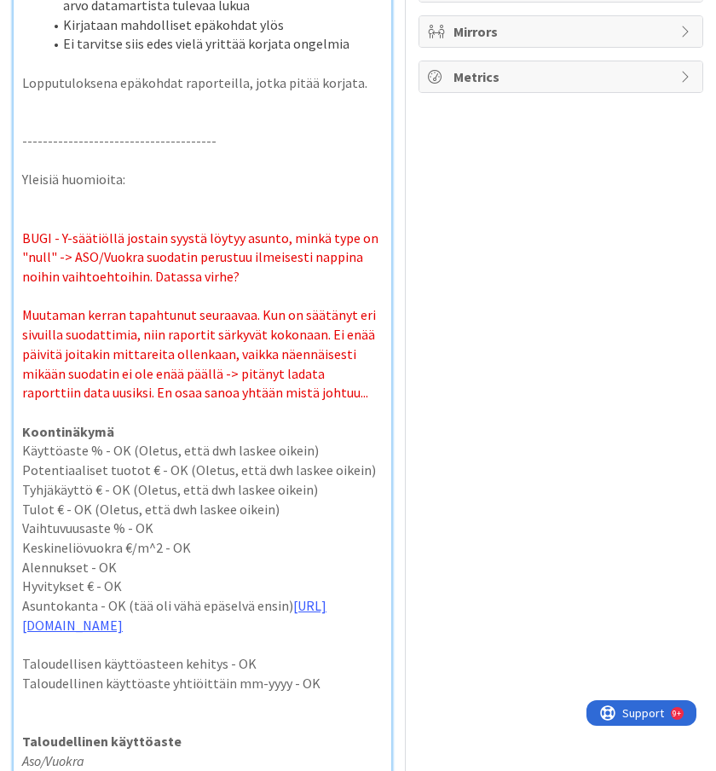
drag, startPoint x: 320, startPoint y: 373, endPoint x: 22, endPoint y: 299, distance: 306.8
click at [22, 305] on p "Muutaman kerran tapahtunut seuraavaa. Kun on säätänyt eri sivuilla suodattimia,…" at bounding box center [202, 353] width 361 height 97
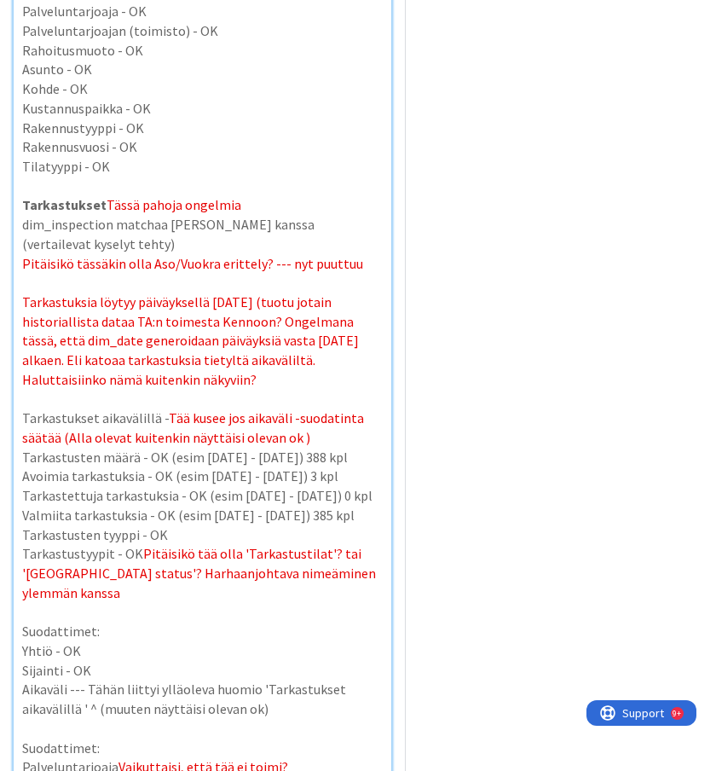
scroll to position [6111, 0]
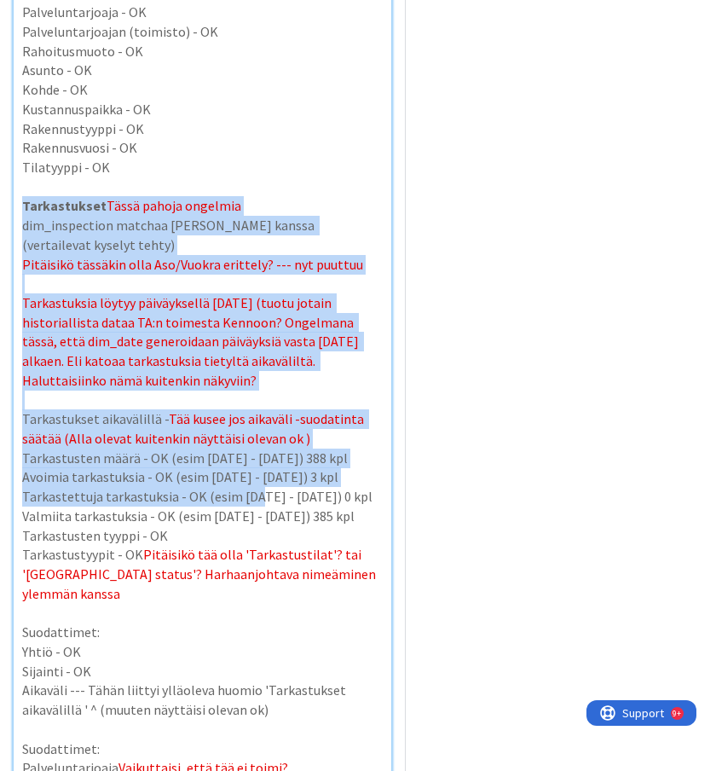
drag, startPoint x: 21, startPoint y: 188, endPoint x: 247, endPoint y: 484, distance: 372.4
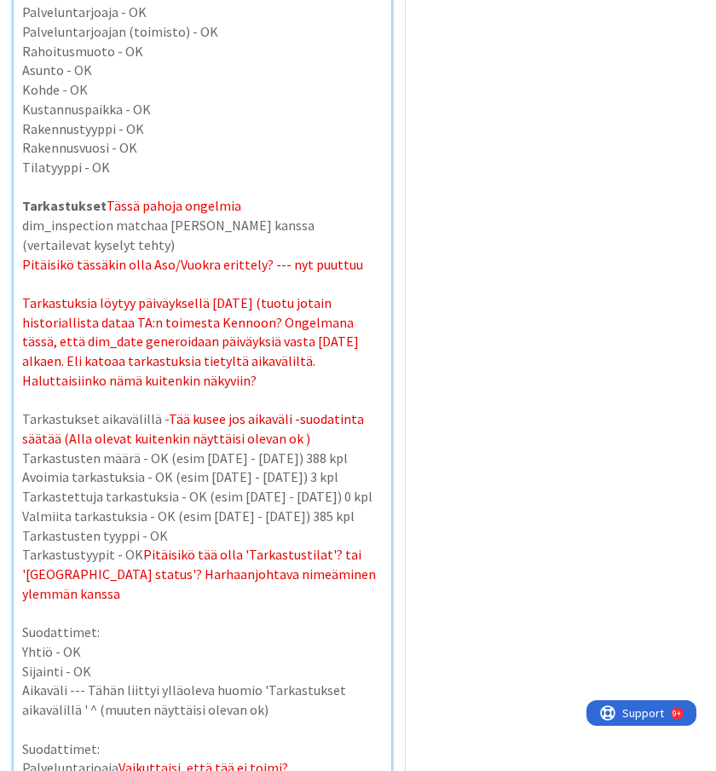
click at [305, 604] on p at bounding box center [202, 614] width 361 height 20
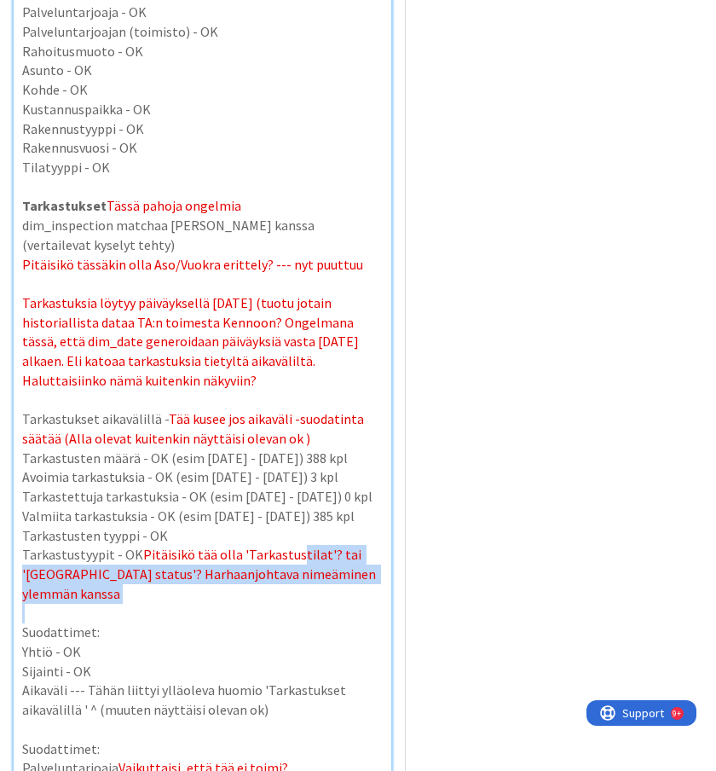
drag, startPoint x: 305, startPoint y: 584, endPoint x: 293, endPoint y: 544, distance: 41.6
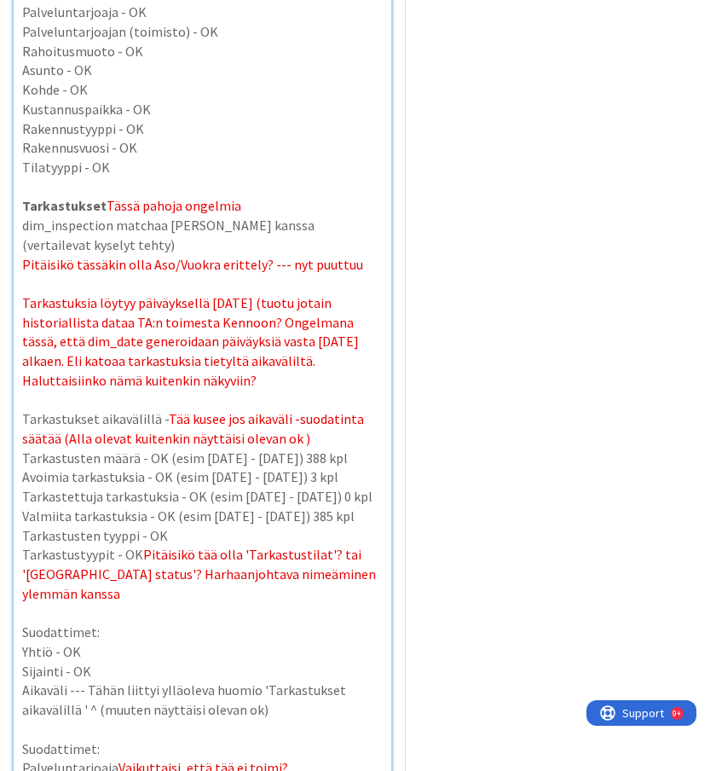
click at [257, 526] on p "Tarkastusten tyyppi - OK" at bounding box center [202, 536] width 361 height 20
click at [97, 545] on p "Tarkastustyypit - OK Pitäisikö tää olla 'Tarkastustilat'? tai '[GEOGRAPHIC_DATA…" at bounding box center [202, 574] width 361 height 58
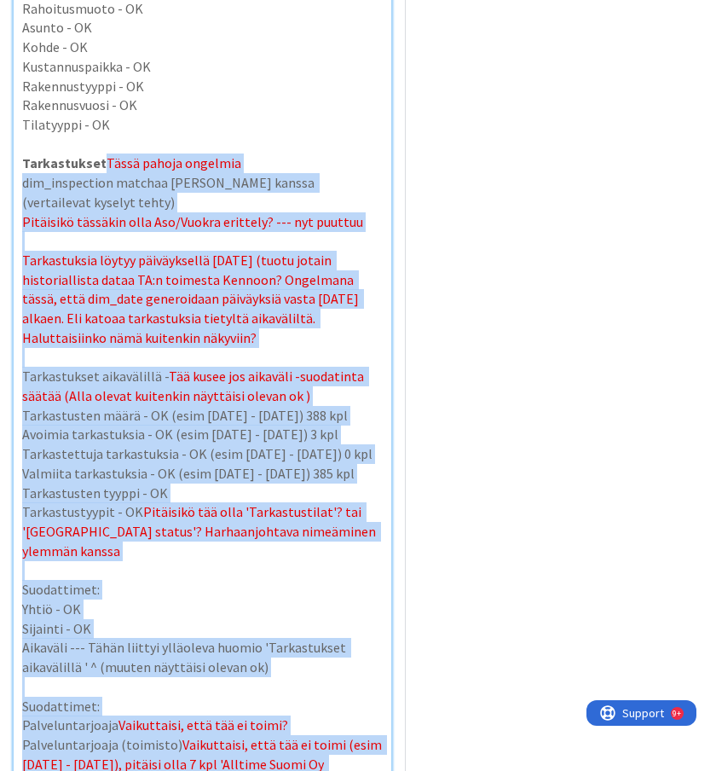
scroll to position [6172, 0]
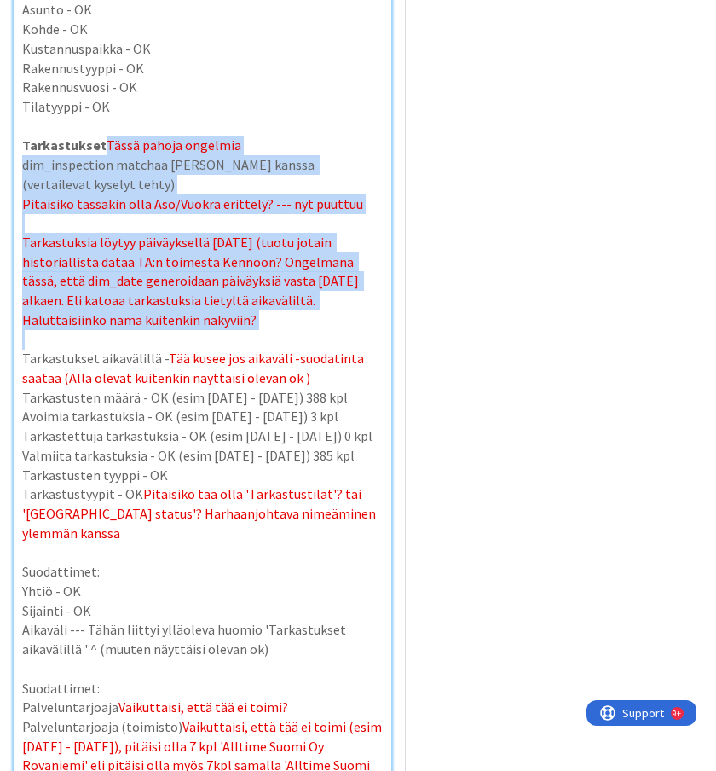
drag, startPoint x: 101, startPoint y: 185, endPoint x: 220, endPoint y: 317, distance: 178.2
click at [220, 330] on p at bounding box center [202, 340] width 361 height 20
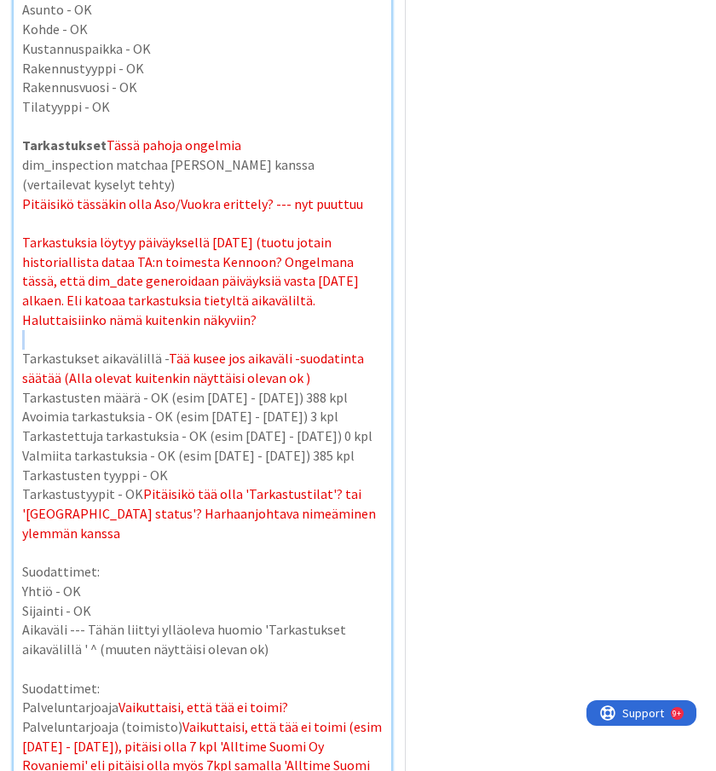
click at [220, 330] on p at bounding box center [202, 340] width 361 height 20
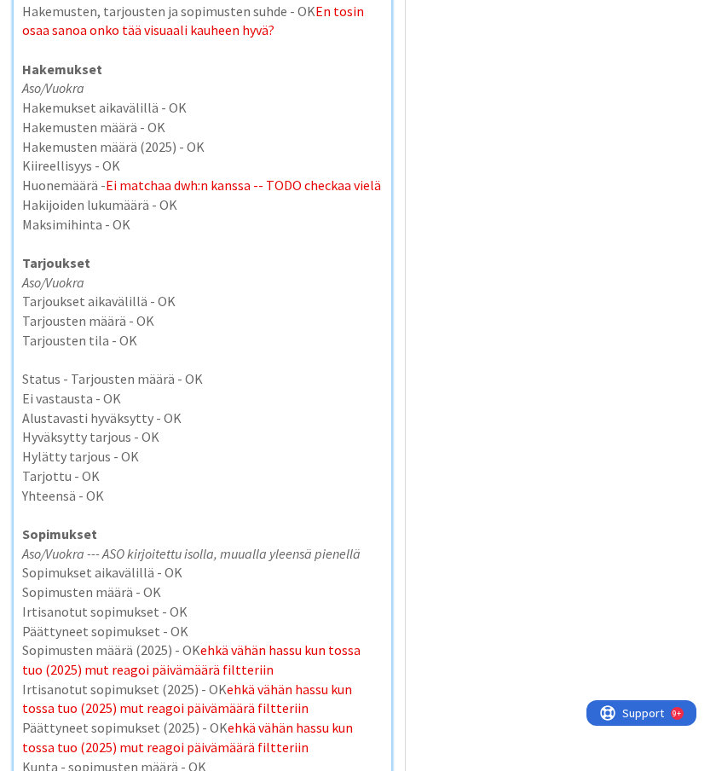
scroll to position [3574, 0]
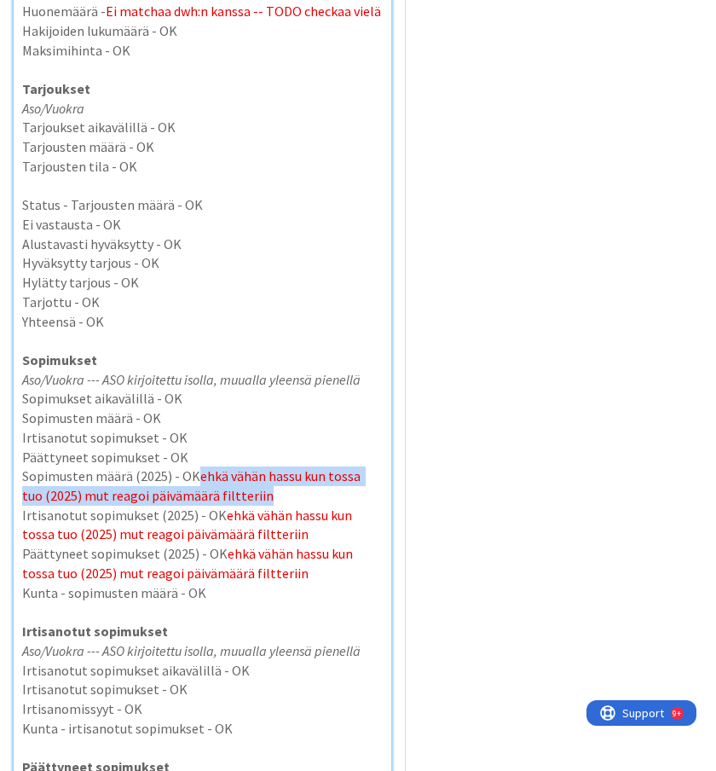
drag, startPoint x: 276, startPoint y: 483, endPoint x: 202, endPoint y: 474, distance: 73.8
click at [202, 474] on p "Sopimusten määrä (2025) - OK ehkä vähän hassu kun tossa tuo (2025) mut reagoi p…" at bounding box center [202, 486] width 361 height 38
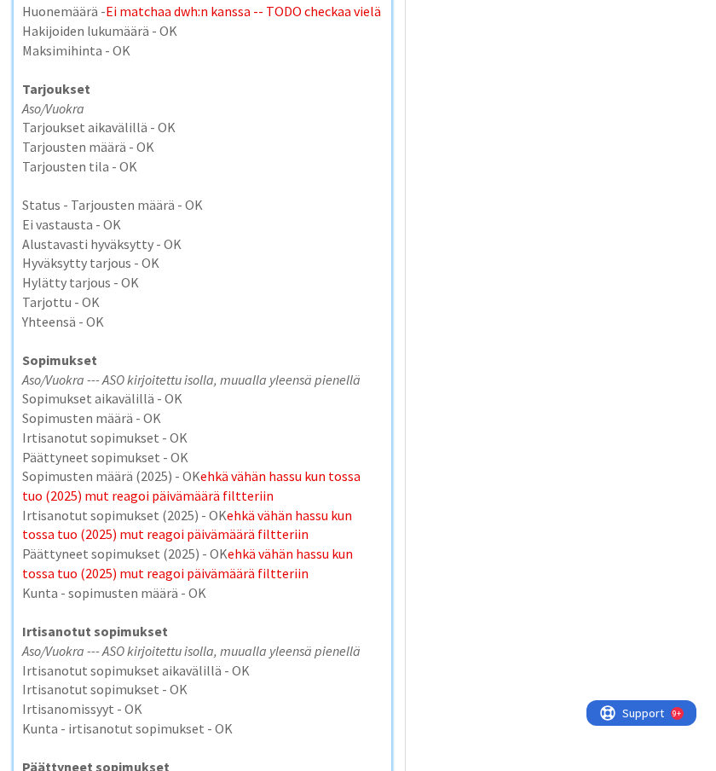
click at [212, 506] on p "Irtisanotut sopimukset (2025) - OK ehkä vähän hassu kun tossa tuo (2025) mut re…" at bounding box center [202, 525] width 361 height 38
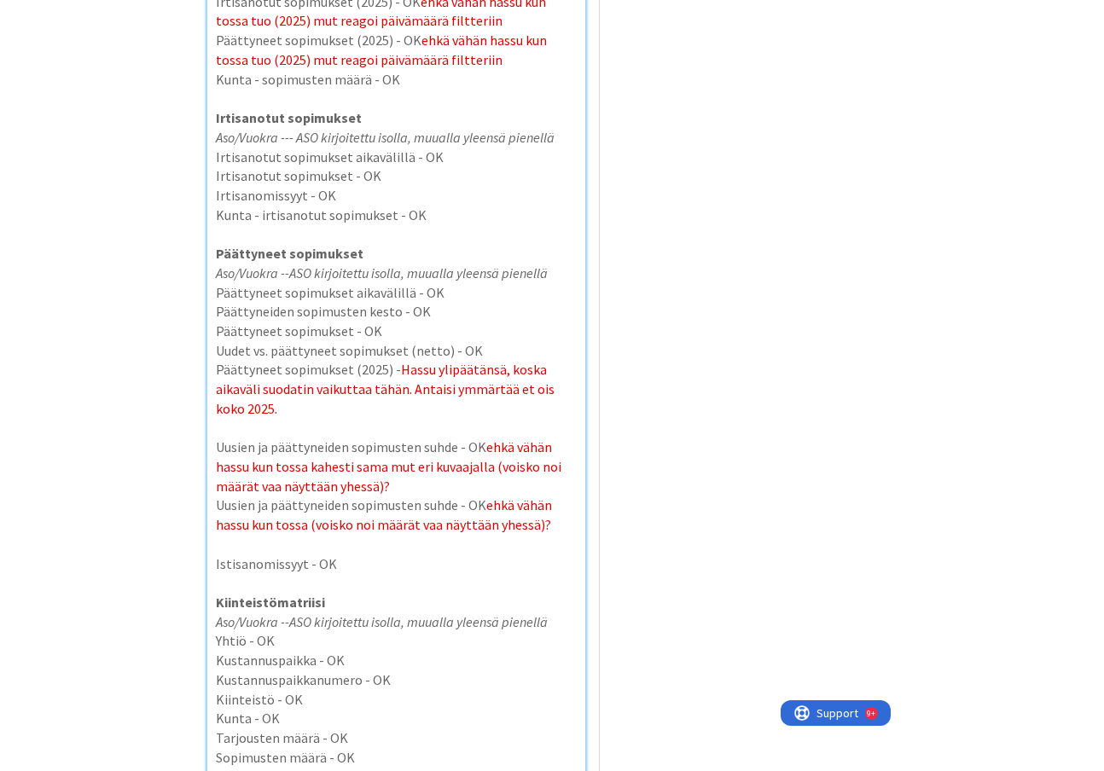
scroll to position [4098, 0]
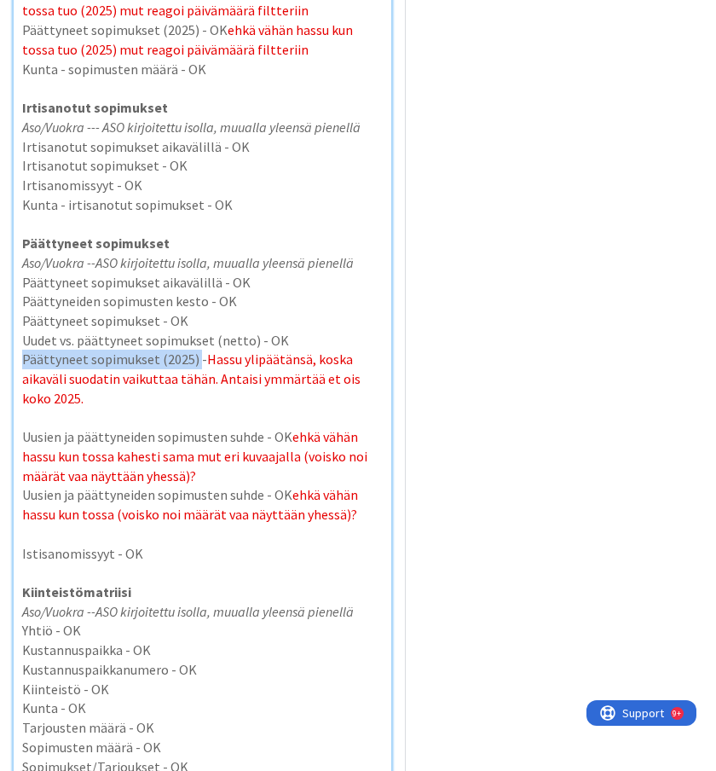
drag, startPoint x: 194, startPoint y: 342, endPoint x: 20, endPoint y: 344, distance: 173.2
click at [20, 344] on div "Käydään läpi kaikki Power BI -raportit ja varmistetaan, että jokaiselle faktall…" at bounding box center [203, 376] width 378 height 8547
